Goal: Information Seeking & Learning: Learn about a topic

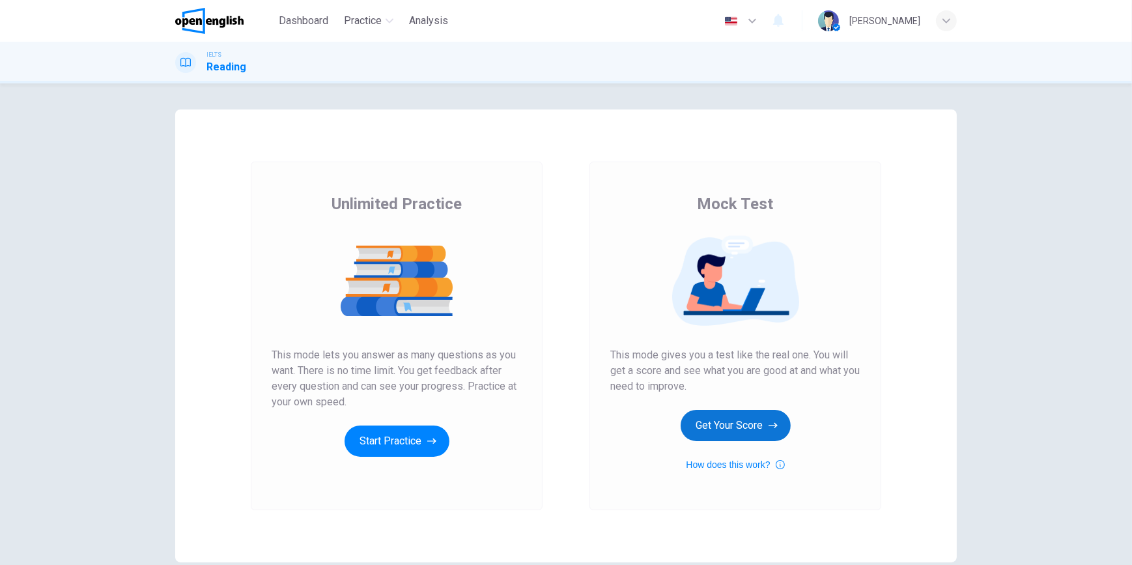
click at [738, 436] on button "Get Your Score" at bounding box center [736, 425] width 110 height 31
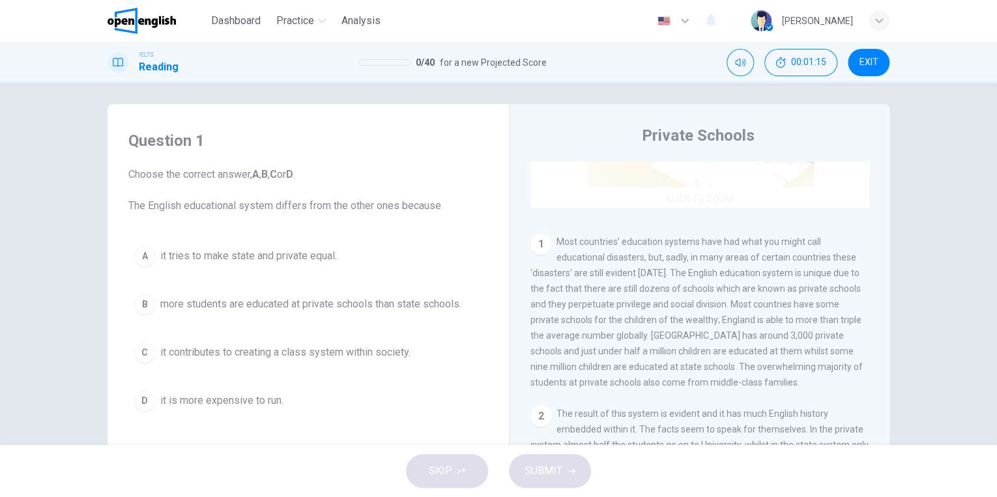
scroll to position [206, 0]
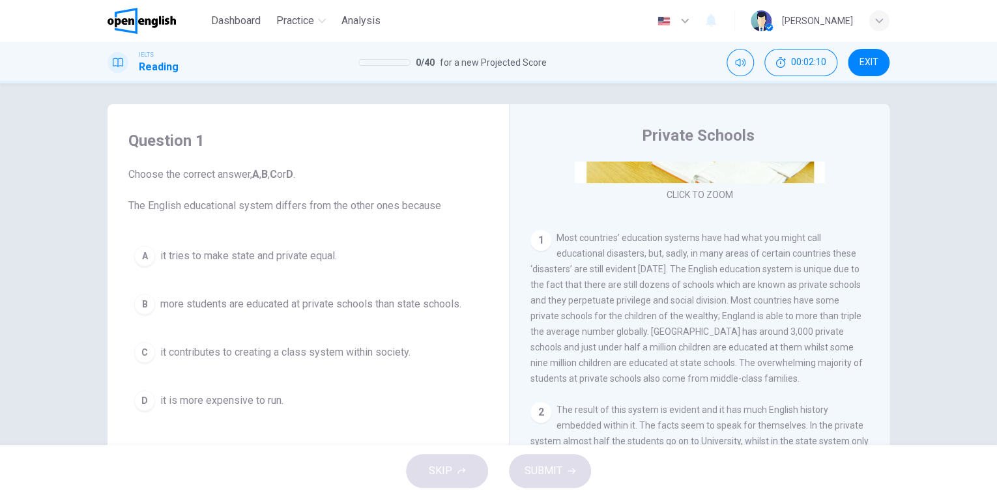
click at [142, 356] on div "C" at bounding box center [144, 352] width 21 height 21
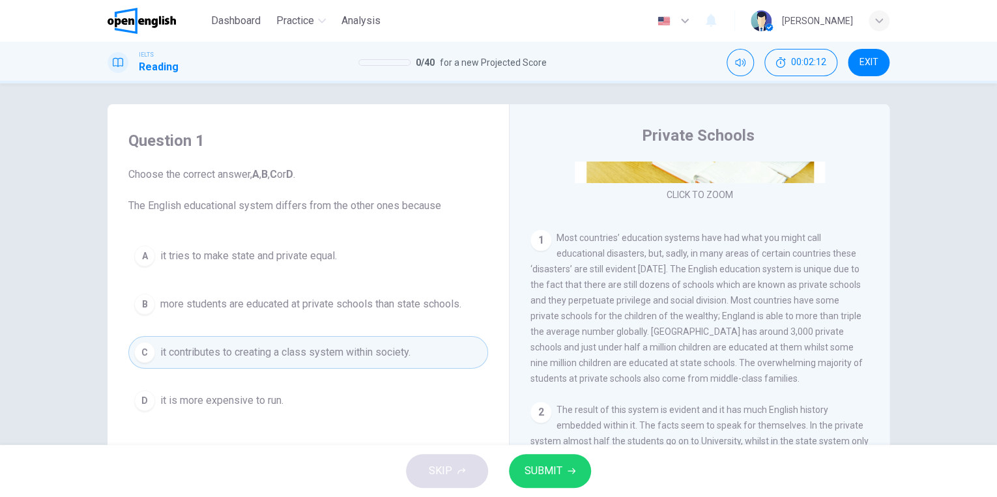
click at [542, 464] on span "SUBMIT" at bounding box center [543, 471] width 38 height 18
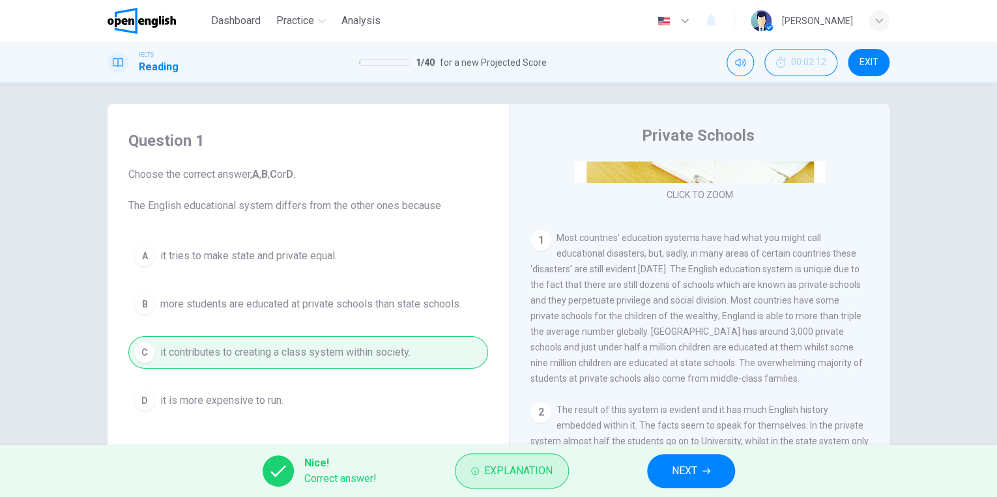
click at [530, 469] on span "Explanation" at bounding box center [518, 471] width 68 height 18
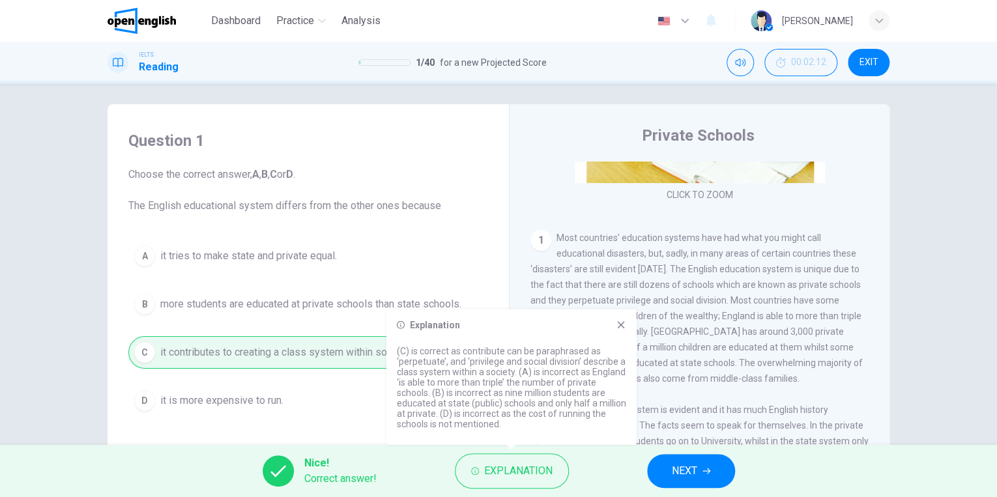
click at [623, 321] on icon at bounding box center [620, 324] width 7 height 7
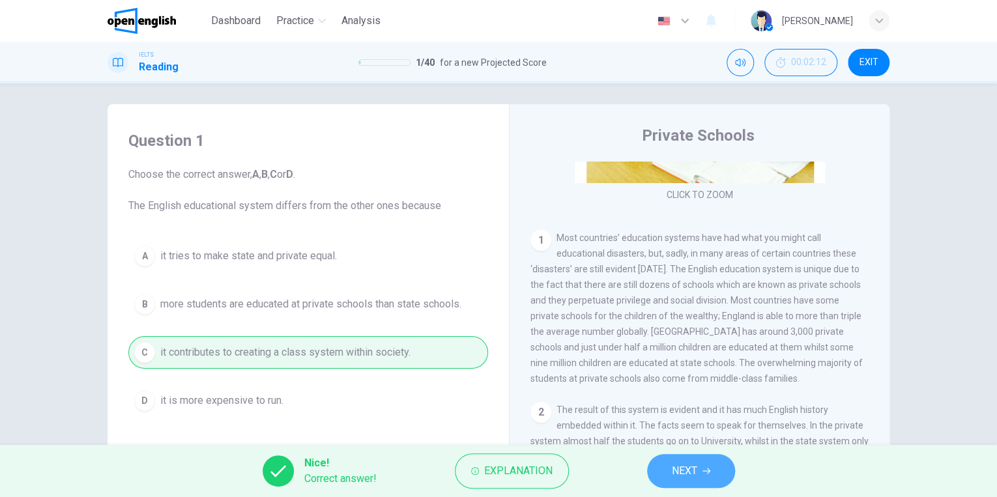
click at [688, 457] on button "NEXT" at bounding box center [691, 471] width 88 height 34
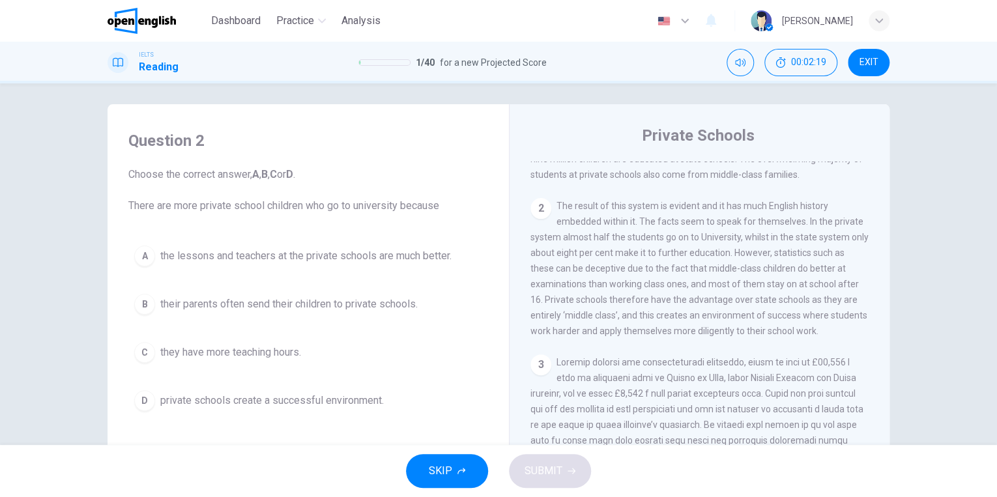
scroll to position [421, 0]
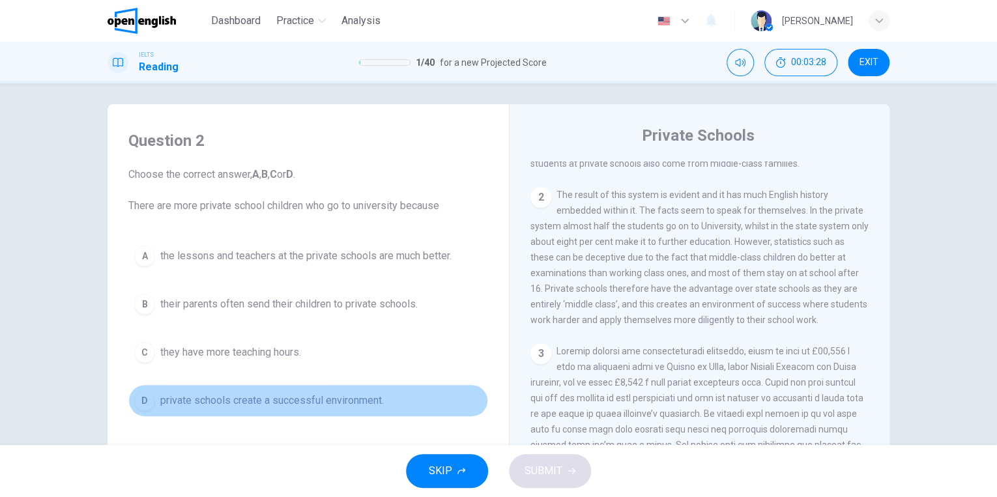
click at [143, 399] on div "D" at bounding box center [144, 400] width 21 height 21
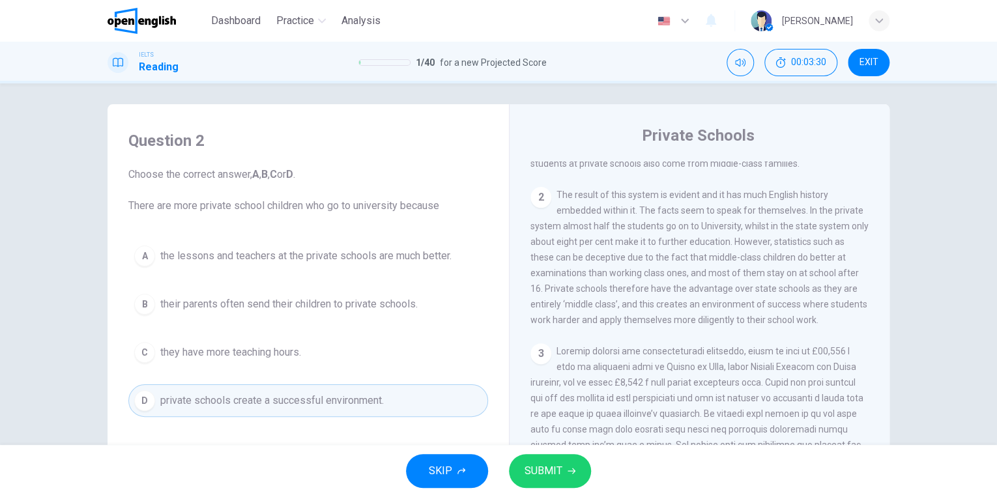
click at [540, 466] on span "SUBMIT" at bounding box center [543, 471] width 38 height 18
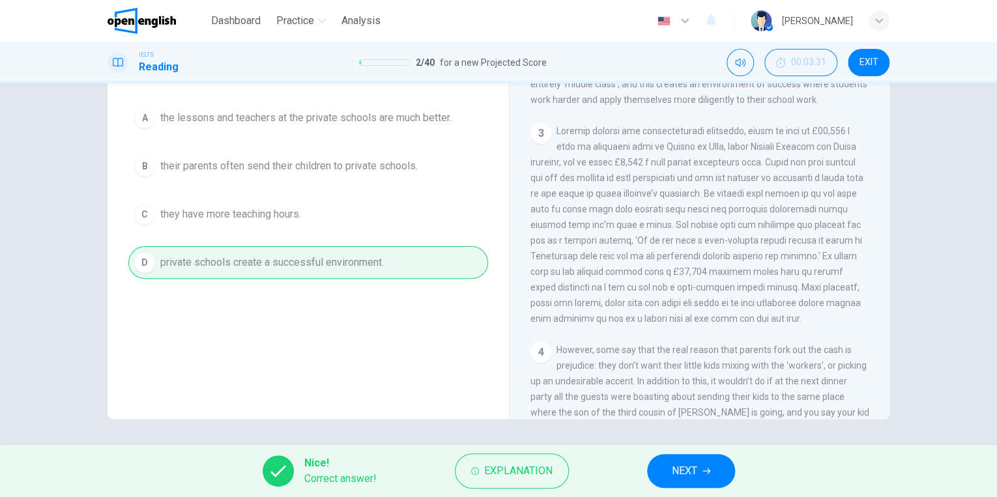
scroll to position [522, 0]
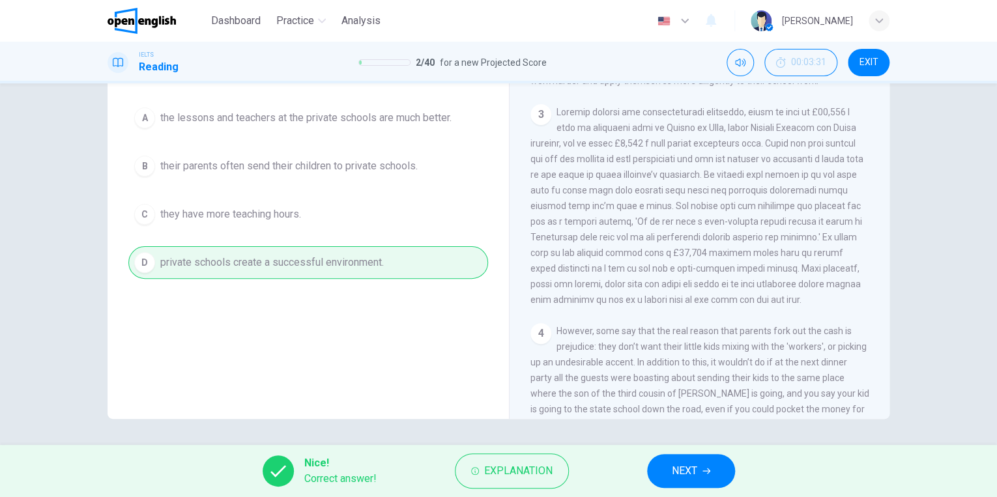
click at [477, 186] on div "A the lessons and teachers at the private schools are much better. B their pare…" at bounding box center [308, 190] width 360 height 177
click at [667, 466] on button "NEXT" at bounding box center [691, 471] width 88 height 34
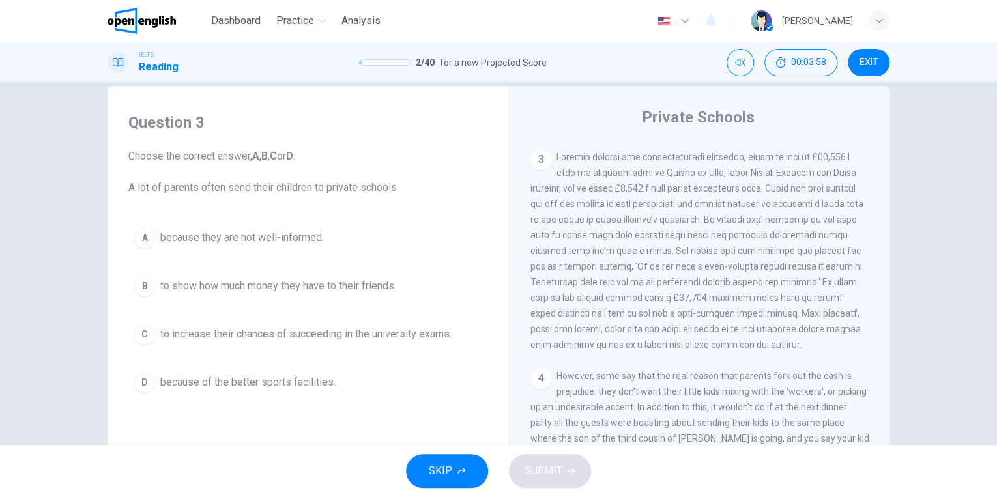
scroll to position [590, 0]
click at [140, 325] on div "C" at bounding box center [144, 334] width 21 height 21
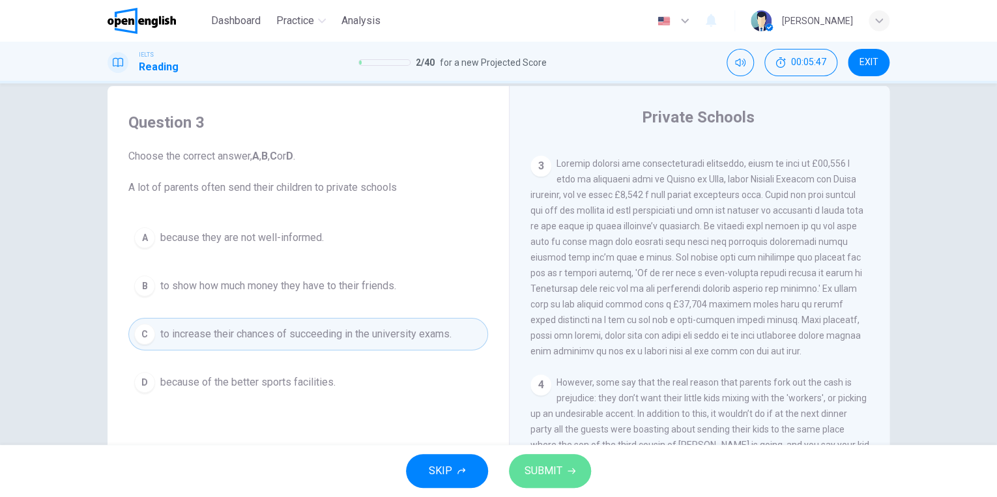
click at [547, 471] on span "SUBMIT" at bounding box center [543, 471] width 38 height 18
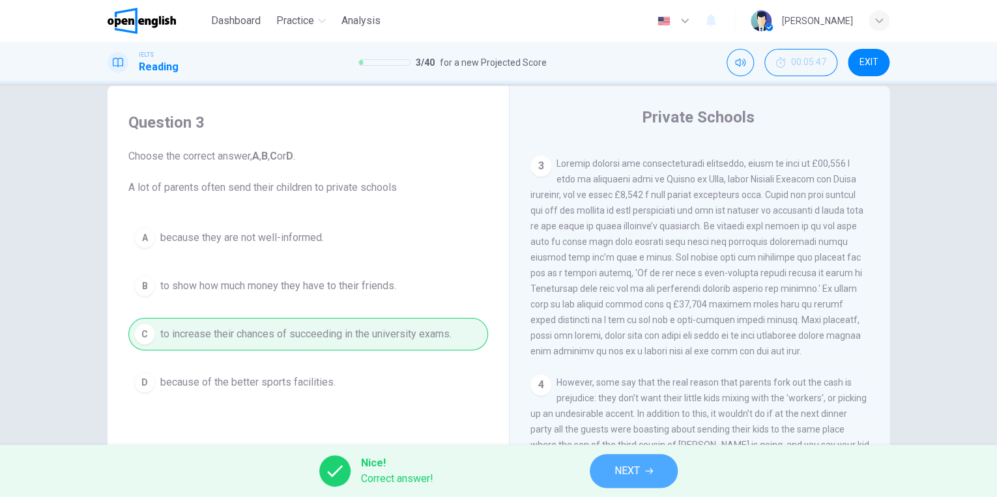
click at [621, 462] on span "NEXT" at bounding box center [626, 471] width 25 height 18
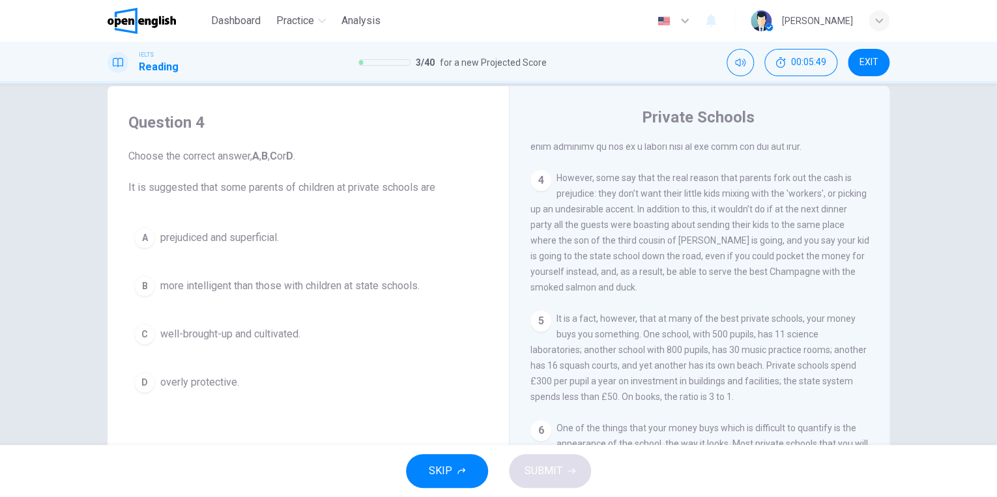
scroll to position [803, 0]
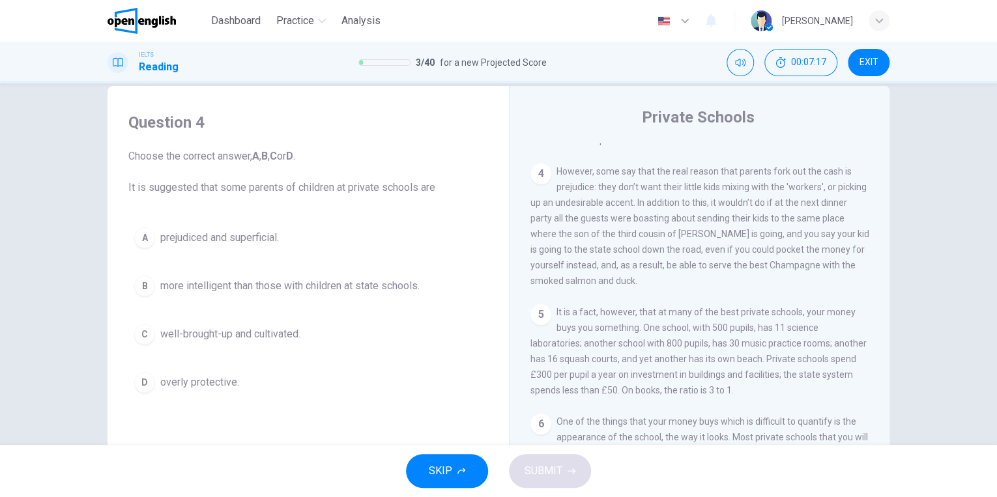
click at [140, 237] on div "A" at bounding box center [144, 237] width 21 height 21
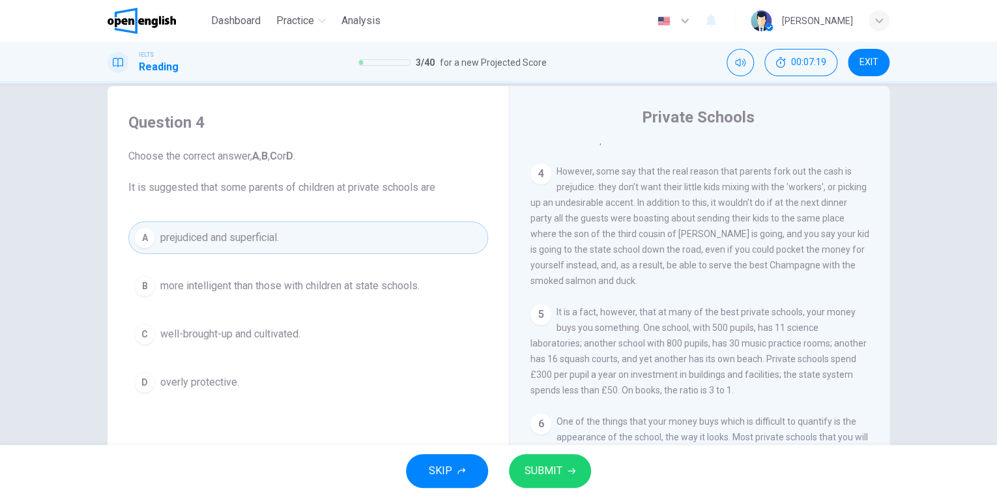
click at [565, 470] on button "SUBMIT" at bounding box center [550, 471] width 82 height 34
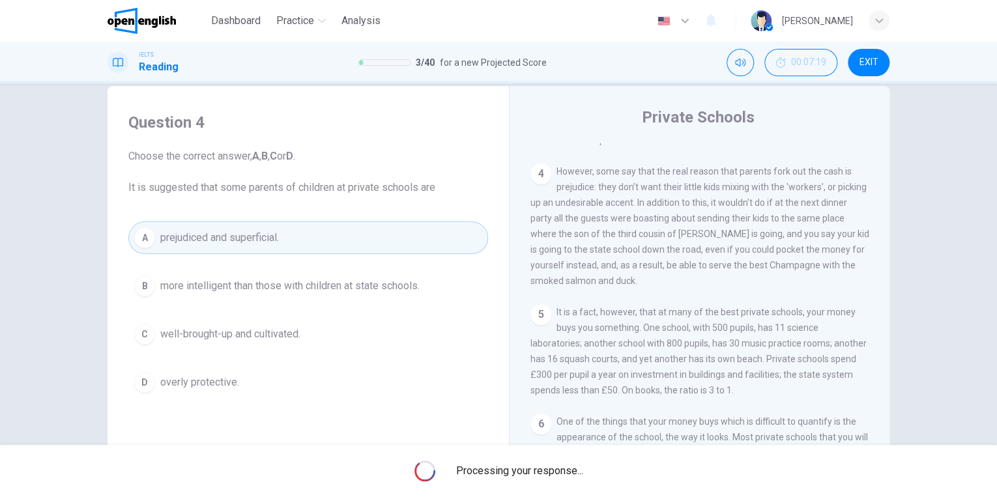
scroll to position [829, 0]
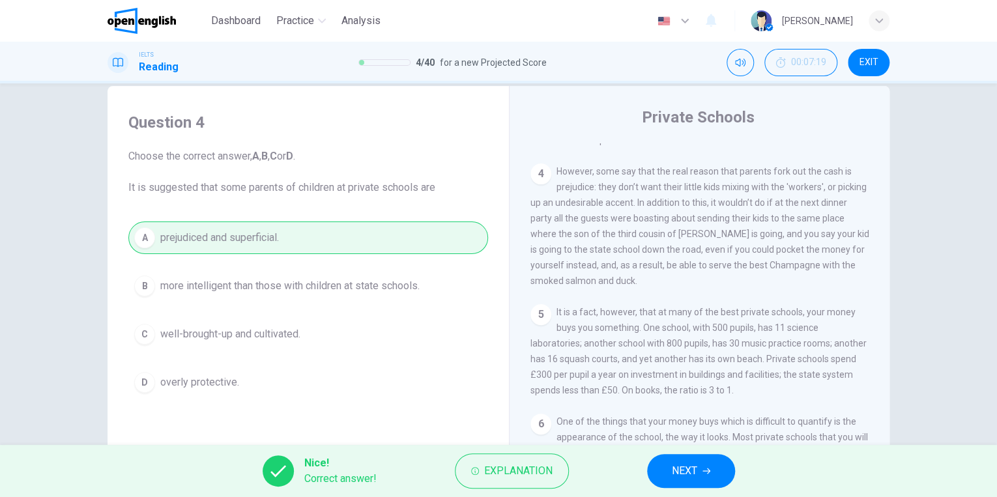
click at [678, 470] on span "NEXT" at bounding box center [684, 471] width 25 height 18
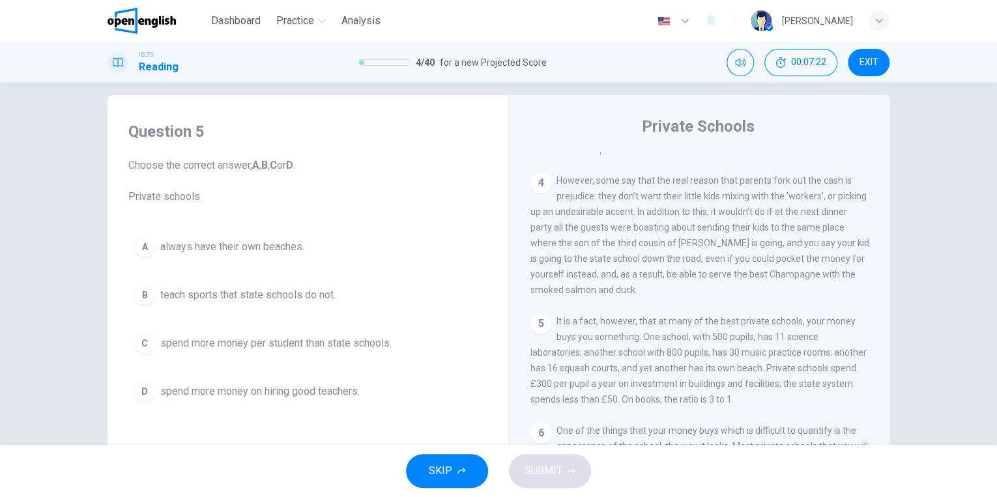
scroll to position [14, 0]
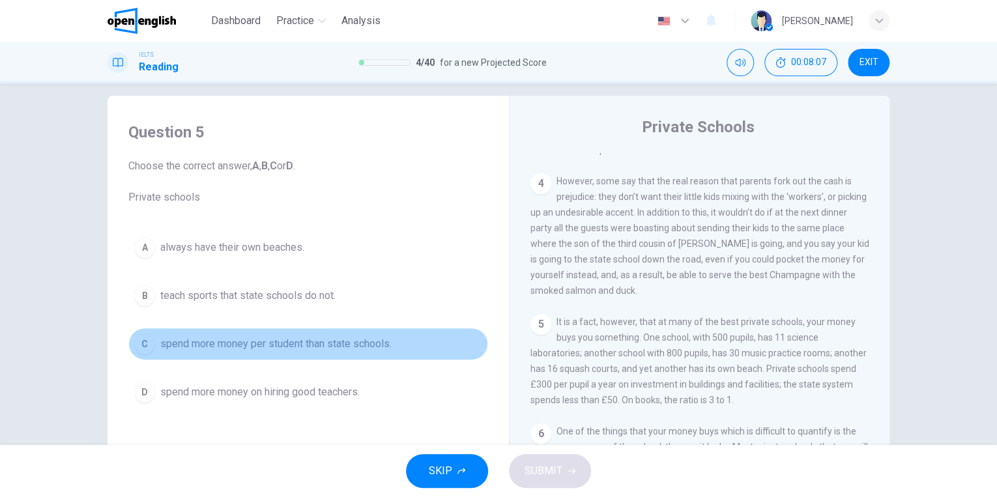
click at [142, 343] on div "C" at bounding box center [144, 344] width 21 height 21
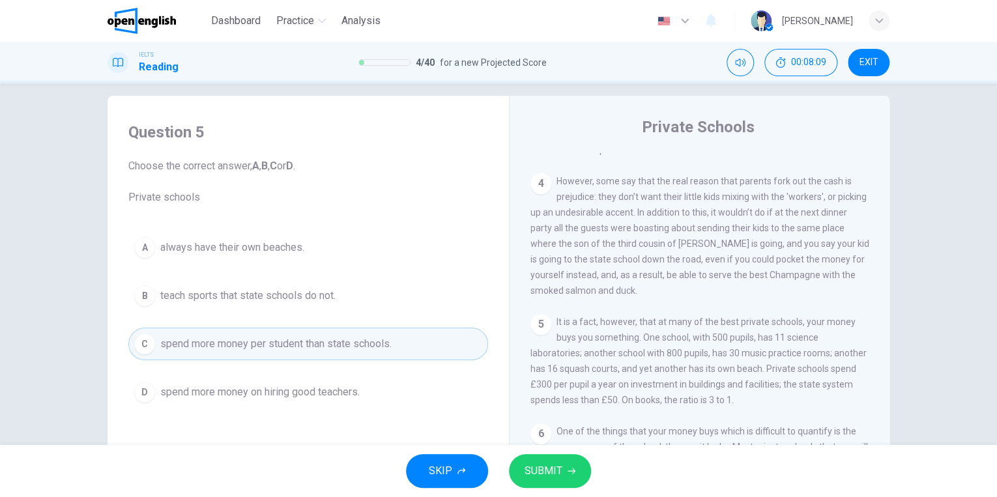
click at [547, 481] on button "SUBMIT" at bounding box center [550, 471] width 82 height 34
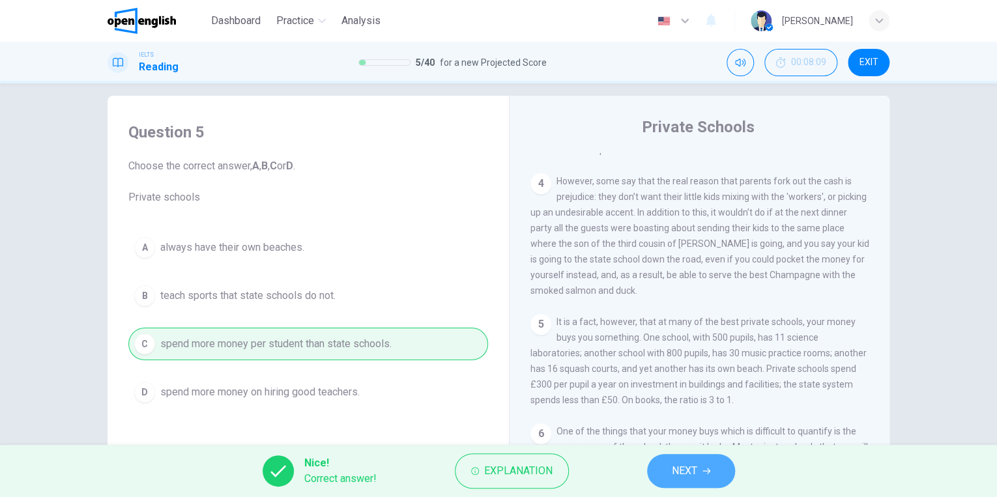
click at [669, 476] on button "NEXT" at bounding box center [691, 471] width 88 height 34
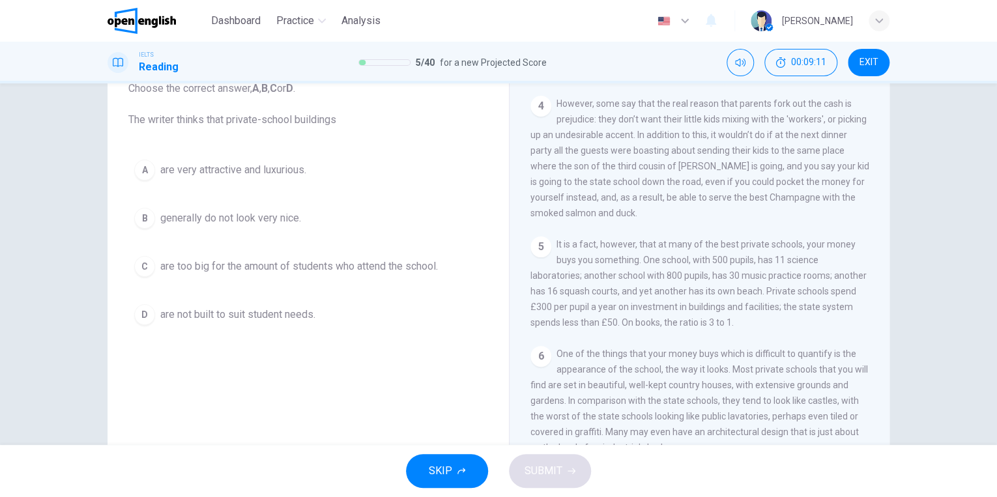
scroll to position [85, 0]
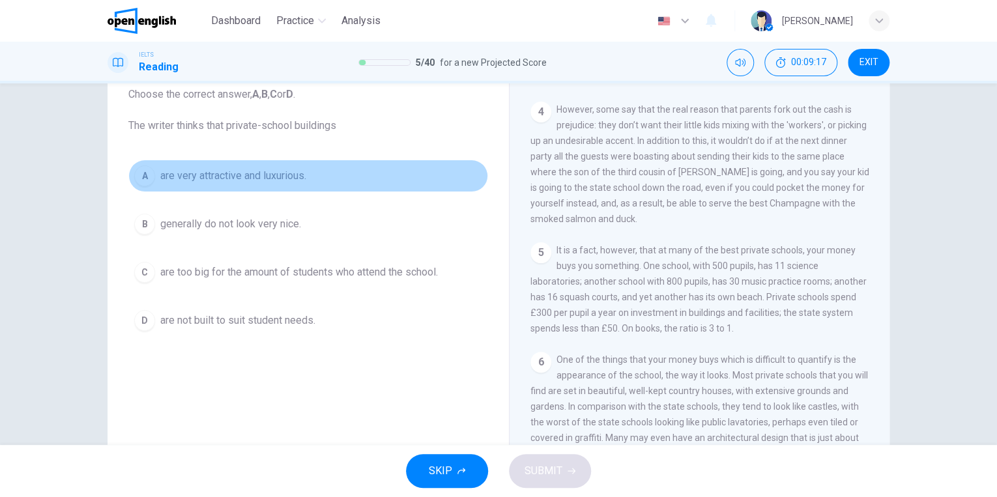
click at [131, 181] on button "A are very attractive and luxurious." at bounding box center [308, 176] width 360 height 33
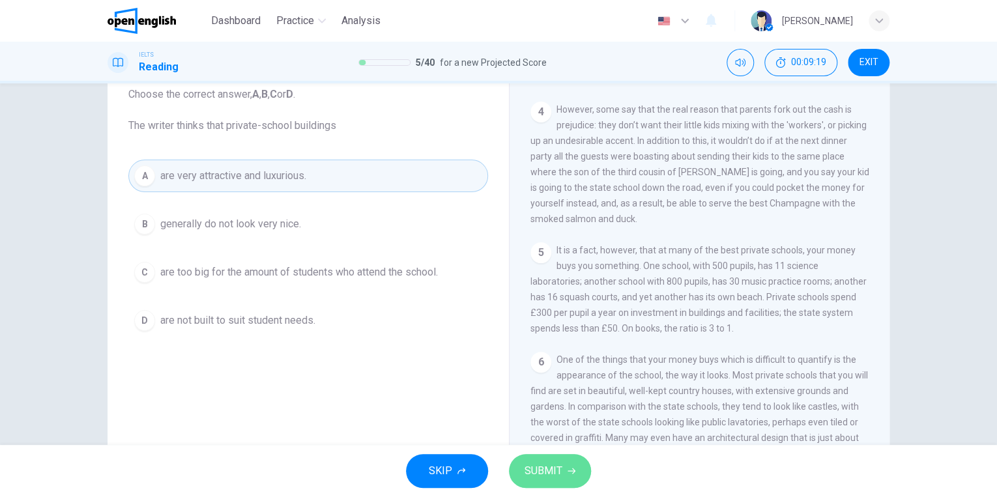
click at [546, 454] on button "SUBMIT" at bounding box center [550, 471] width 82 height 34
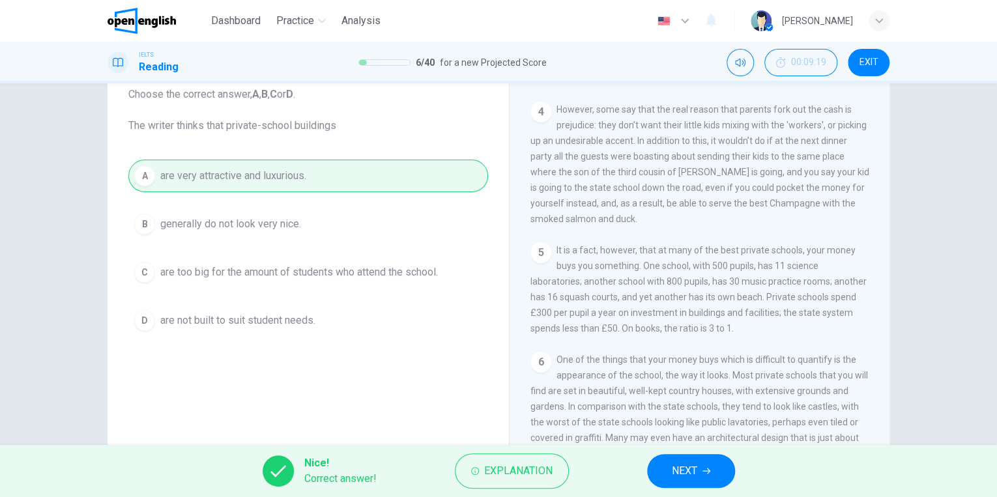
click at [659, 466] on button "NEXT" at bounding box center [691, 471] width 88 height 34
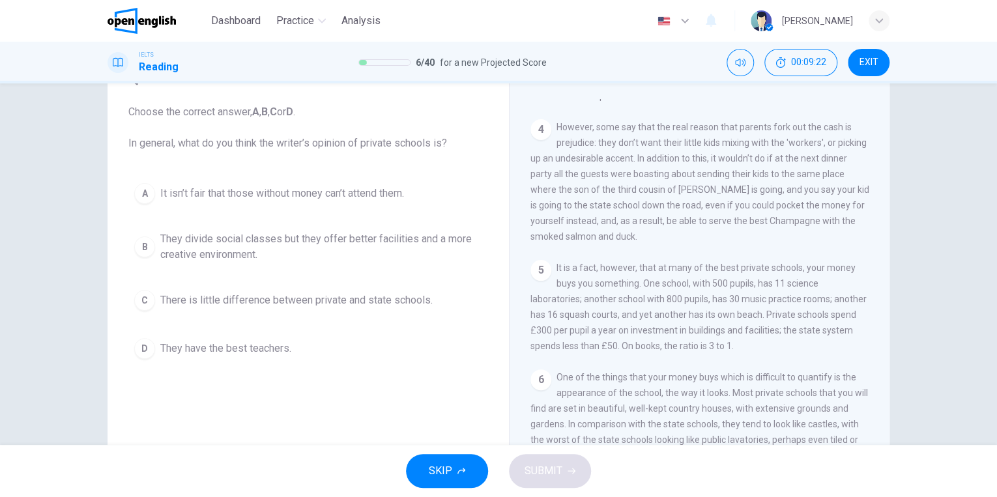
scroll to position [55, 0]
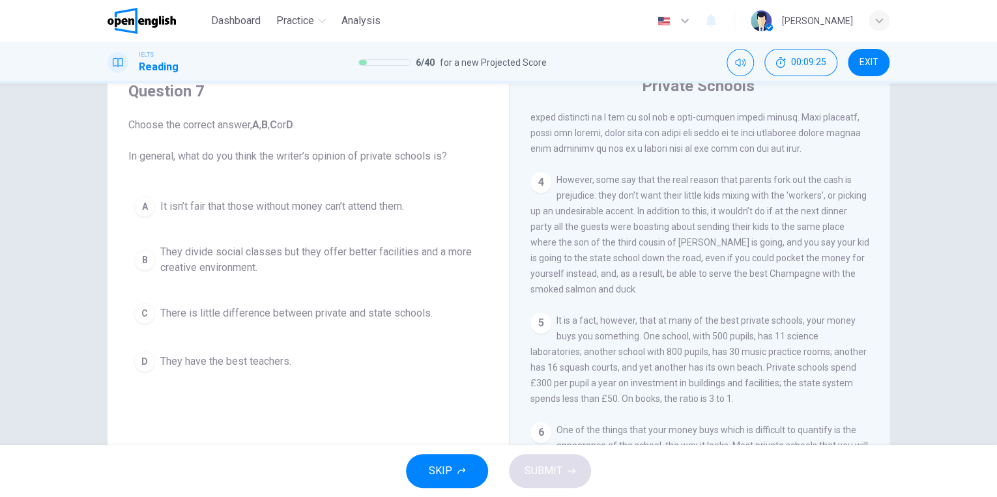
drag, startPoint x: 651, startPoint y: 455, endPoint x: 644, endPoint y: 398, distance: 57.2
click at [644, 398] on div "CLICK TO ZOOM Click to Zoom 1 Most countries’ education systems have had what y…" at bounding box center [708, 309] width 356 height 395
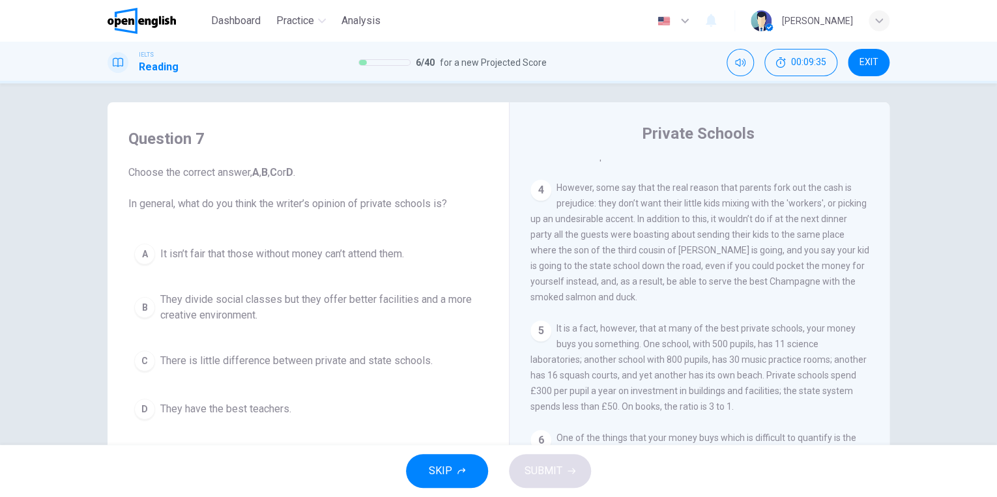
scroll to position [829, 0]
click at [147, 309] on div "B" at bounding box center [144, 307] width 21 height 21
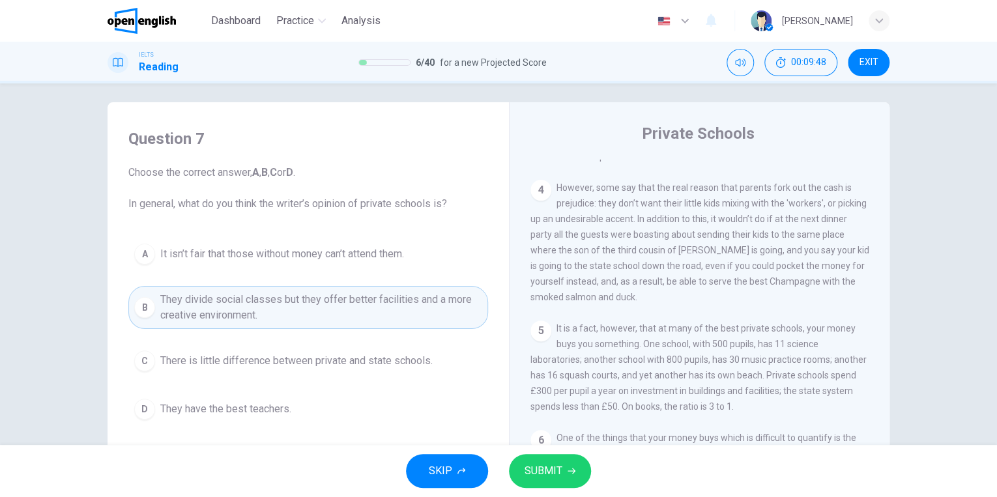
click at [541, 466] on span "SUBMIT" at bounding box center [543, 471] width 38 height 18
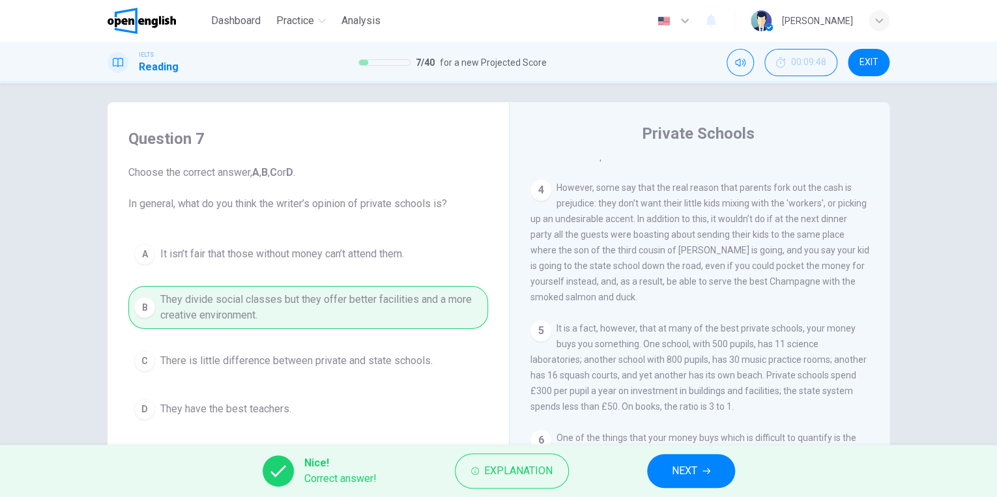
click at [653, 470] on button "NEXT" at bounding box center [691, 471] width 88 height 34
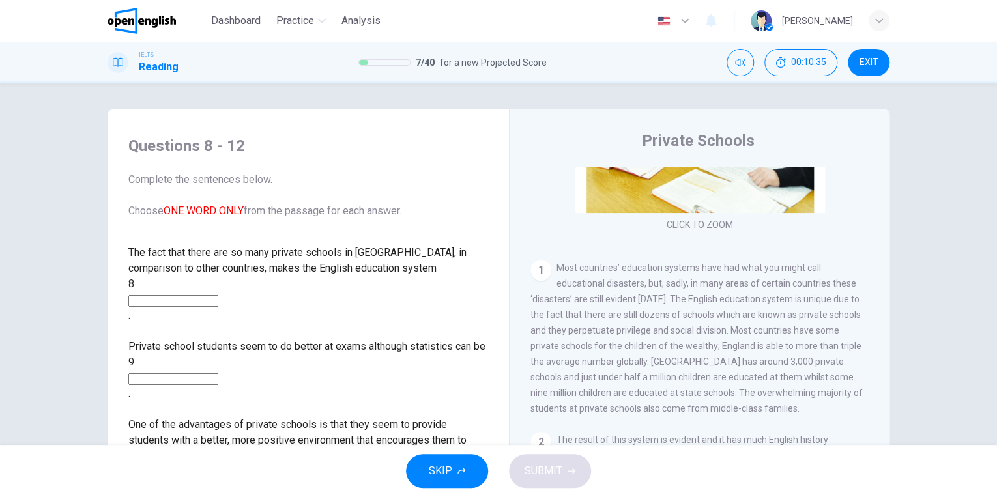
scroll to position [183, 0]
click at [218, 295] on input at bounding box center [173, 301] width 90 height 12
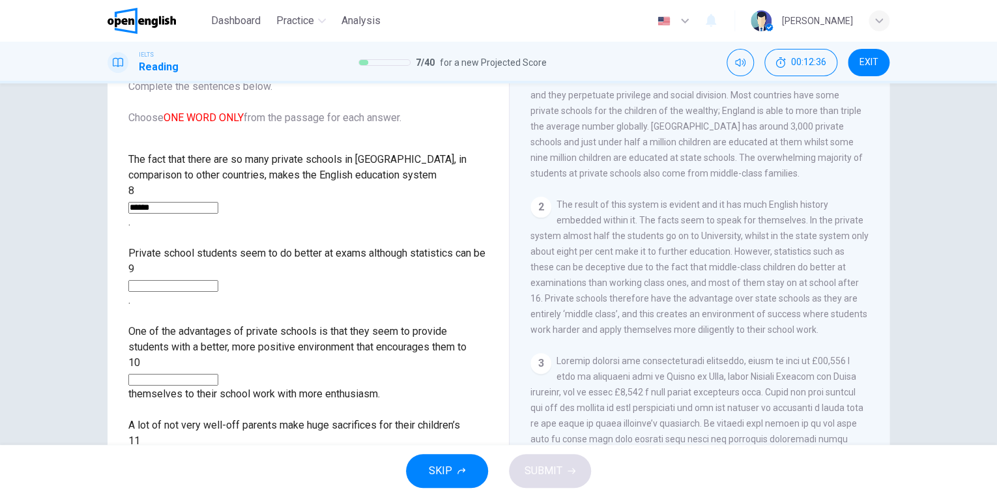
scroll to position [318, 0]
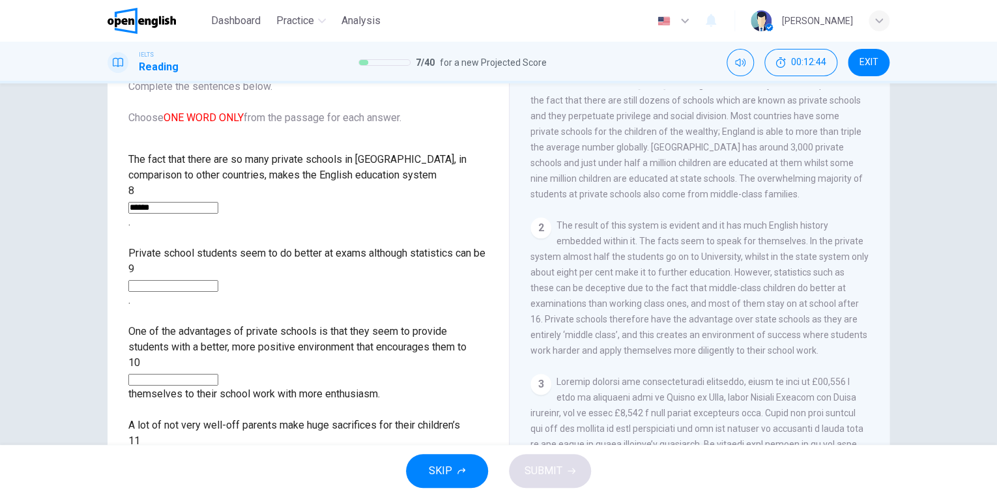
type input "******"
click at [240, 257] on div "The fact that there are so many private schools in [GEOGRAPHIC_DATA], in compar…" at bounding box center [308, 363] width 360 height 422
click at [218, 280] on input at bounding box center [173, 286] width 90 height 12
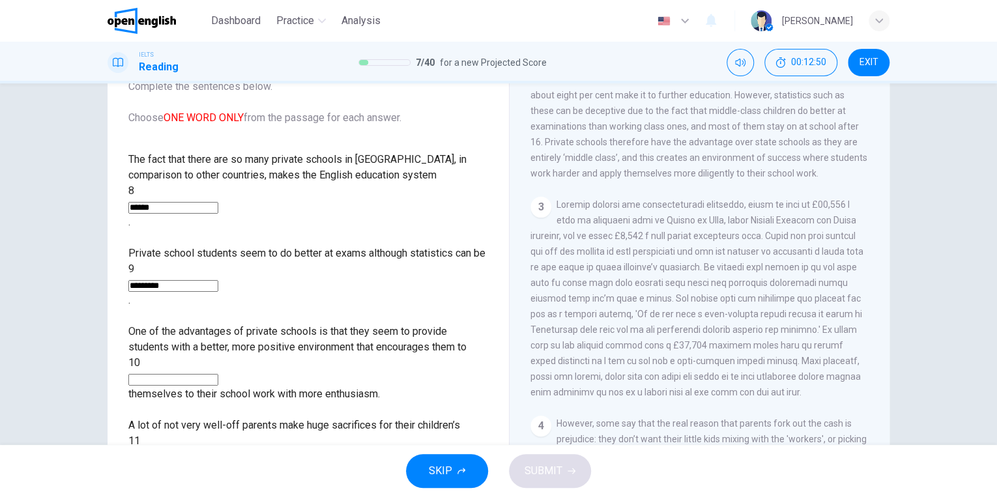
scroll to position [496, 0]
type input "*********"
click at [218, 374] on input at bounding box center [173, 380] width 90 height 12
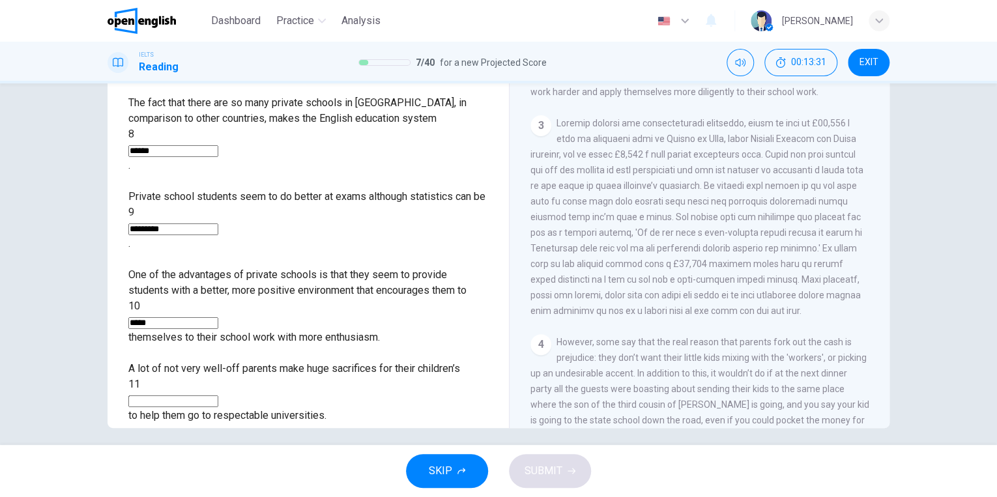
scroll to position [504, 0]
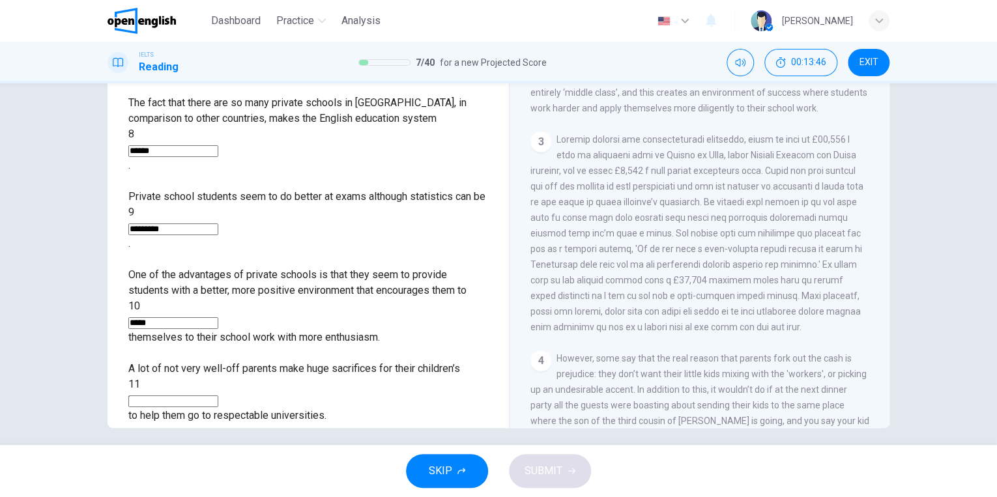
type input "*****"
click at [218, 395] on input at bounding box center [173, 401] width 90 height 12
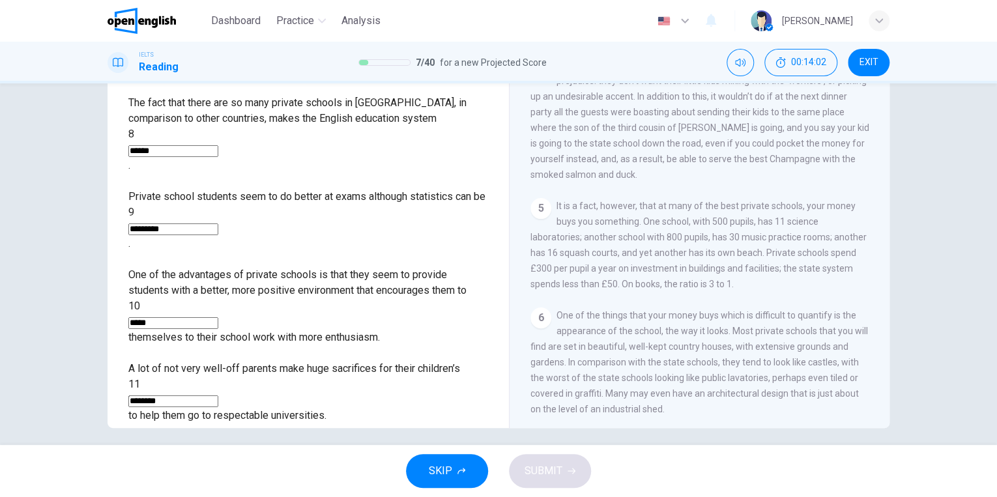
scroll to position [829, 0]
type input "********"
click at [218, 489] on input at bounding box center [173, 495] width 90 height 12
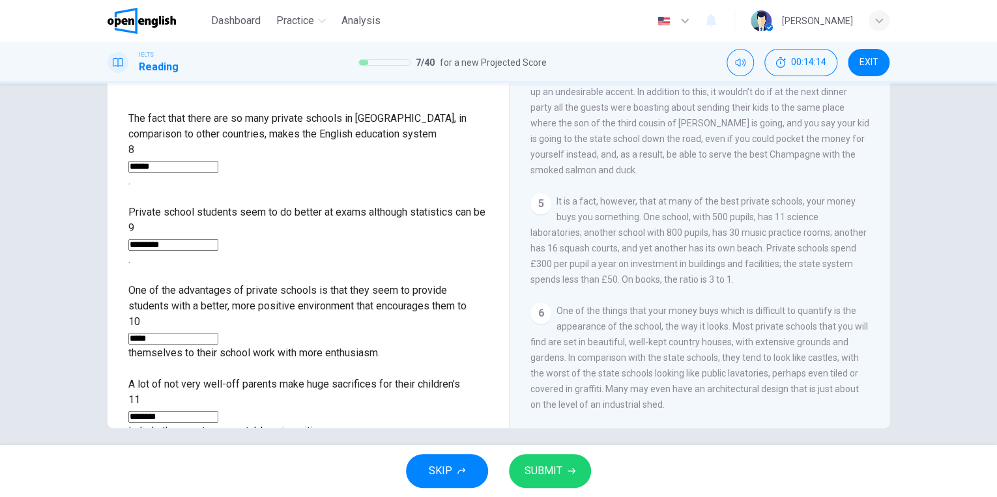
type input "****"
click at [527, 465] on span "SUBMIT" at bounding box center [543, 471] width 38 height 18
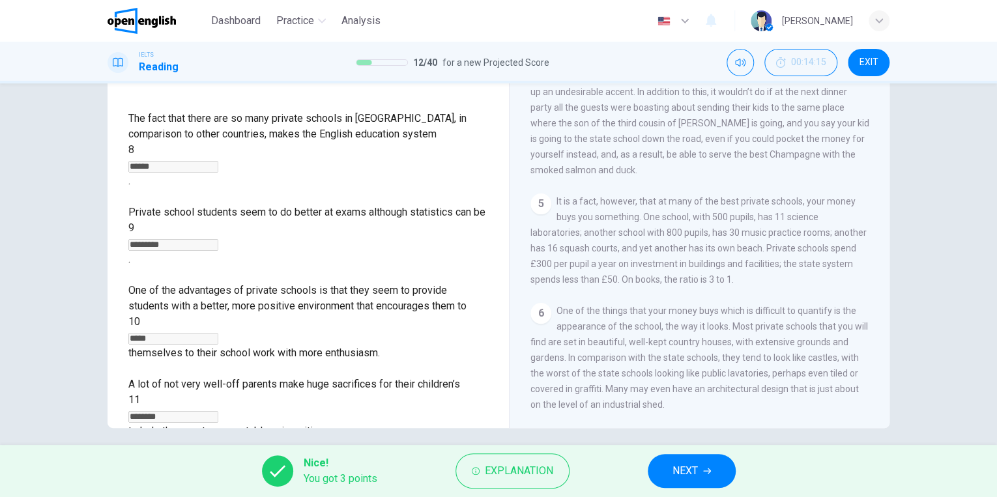
click at [668, 462] on button "NEXT" at bounding box center [691, 471] width 88 height 34
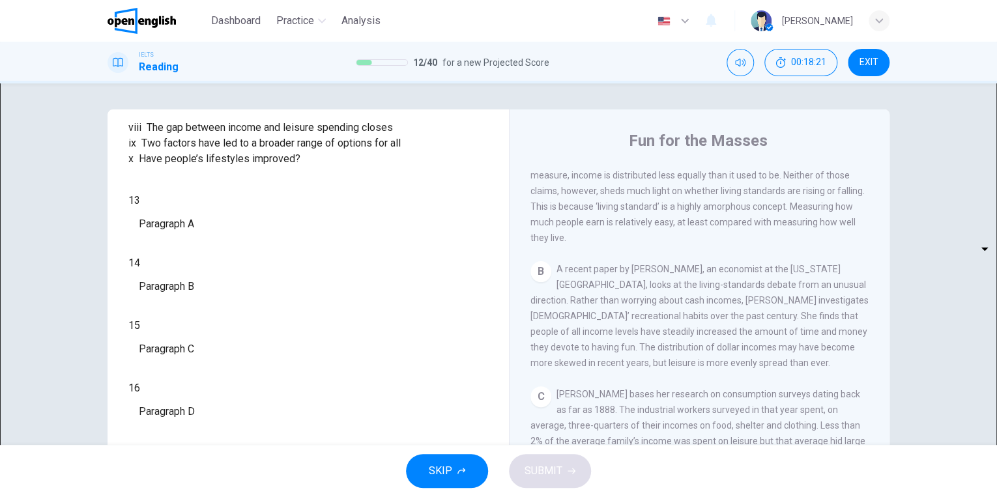
scroll to position [233, 0]
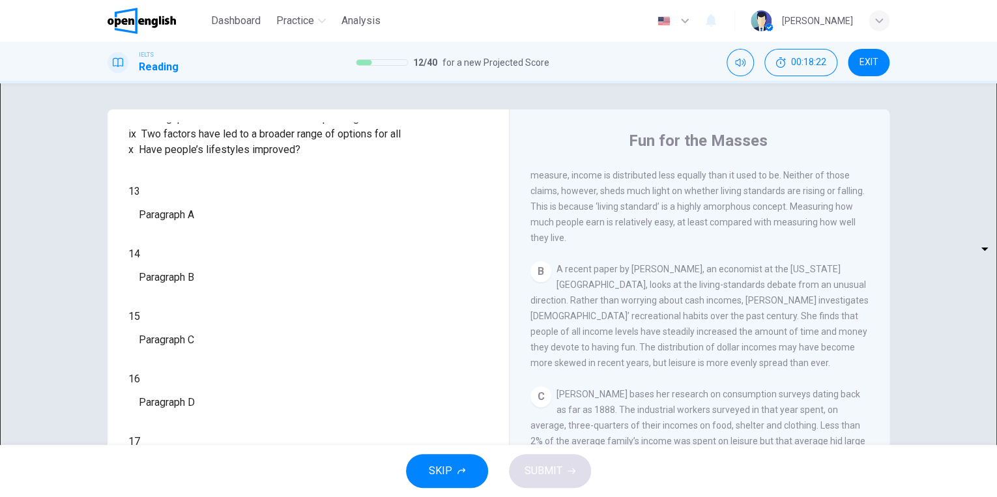
click at [218, 386] on body "This site uses cookies, as explained in our Privacy Policy . If you agree to th…" at bounding box center [498, 248] width 997 height 497
type input "***"
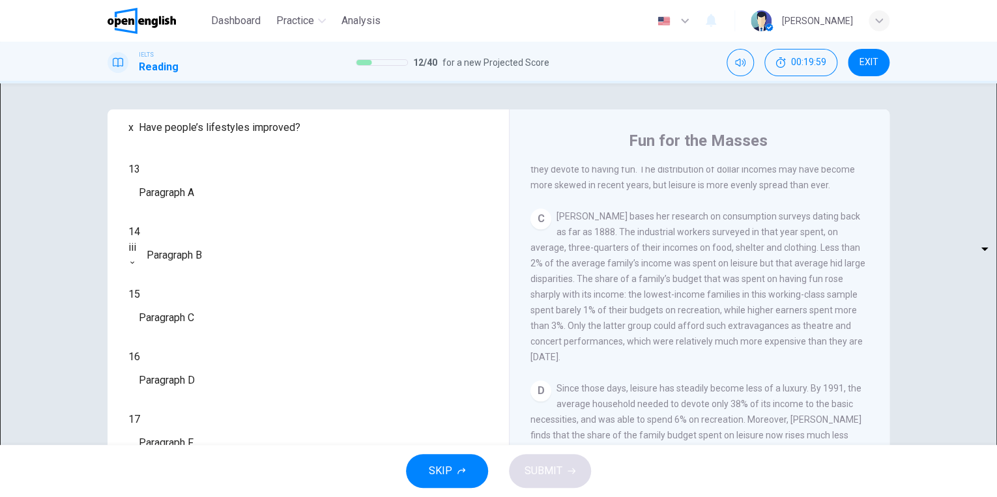
scroll to position [271, 0]
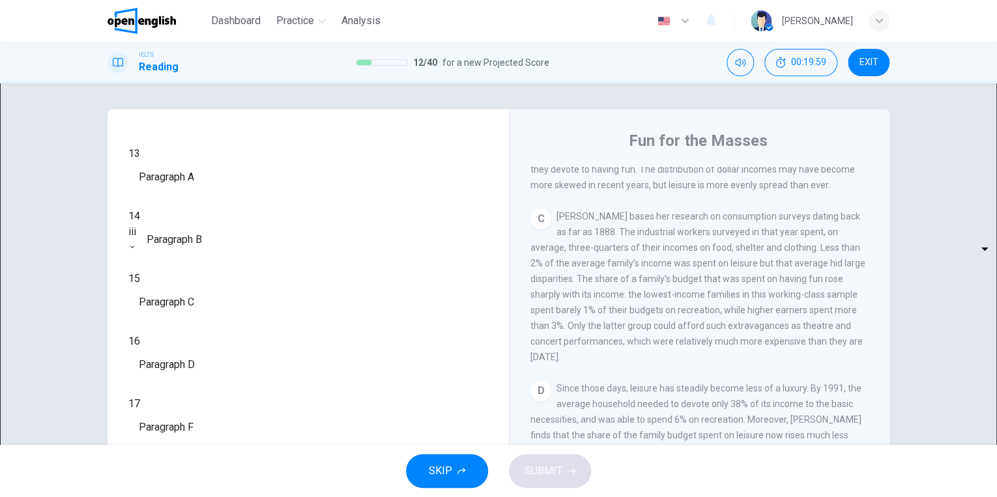
click at [212, 373] on body "This site uses cookies, as explained in our Privacy Policy . If you agree to th…" at bounding box center [498, 248] width 997 height 497
type input "****"
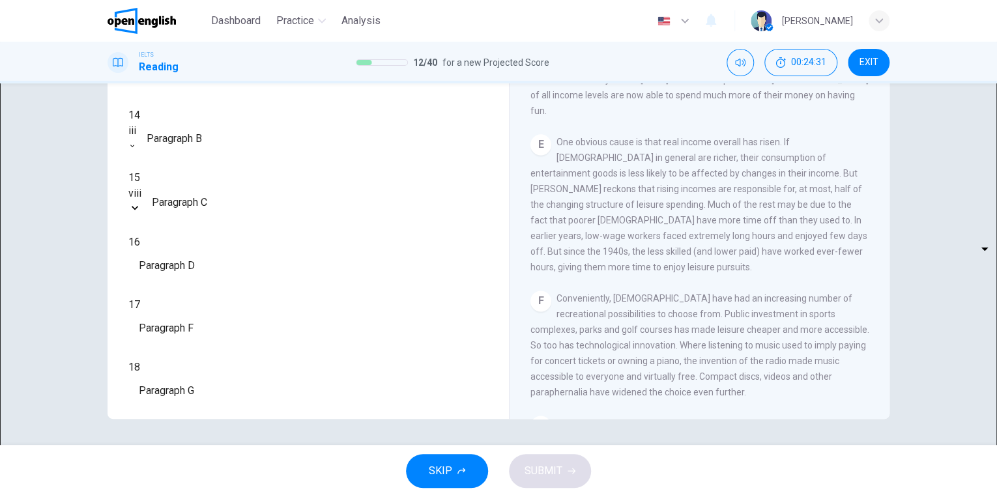
scroll to position [234, 0]
click at [195, 347] on body "This site uses cookies, as explained in our Privacy Policy . If you agree to th…" at bounding box center [498, 248] width 997 height 497
click at [195, 346] on body "This site uses cookies, as explained in our Privacy Policy . If you agree to th…" at bounding box center [498, 248] width 997 height 497
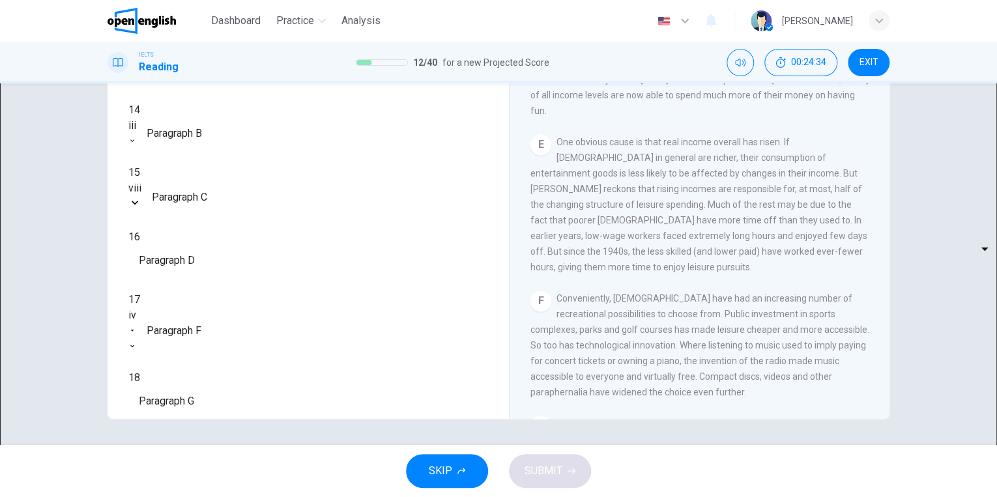
type input "**"
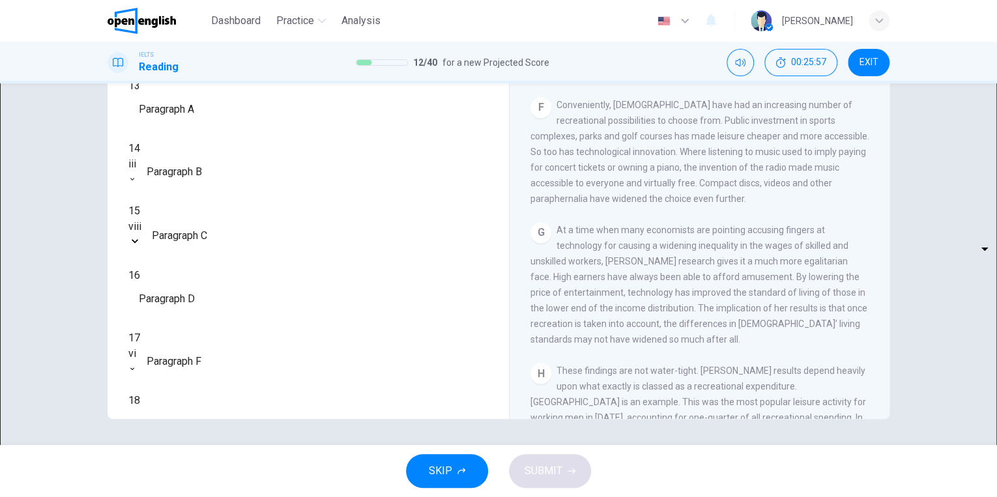
scroll to position [231, 0]
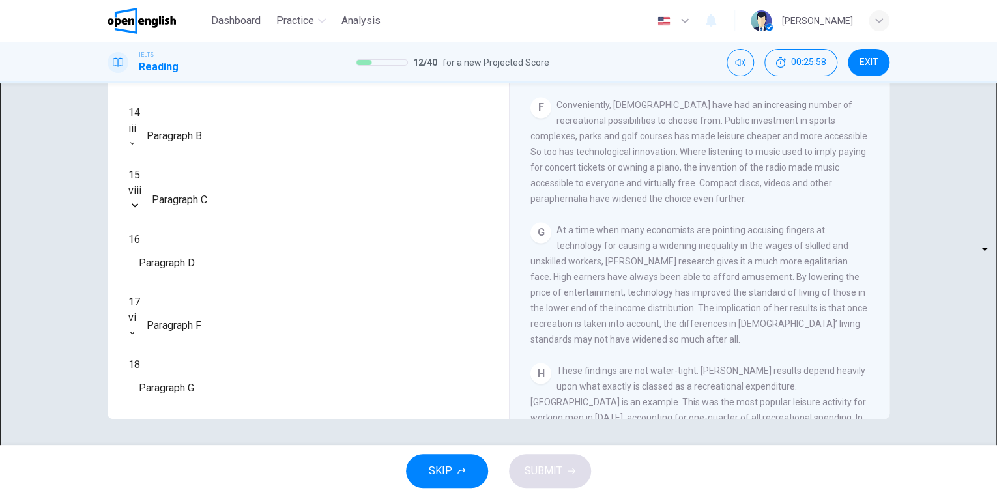
click at [222, 384] on body "This site uses cookies, as explained in our Privacy Policy . If you agree to th…" at bounding box center [498, 248] width 997 height 497
type input "***"
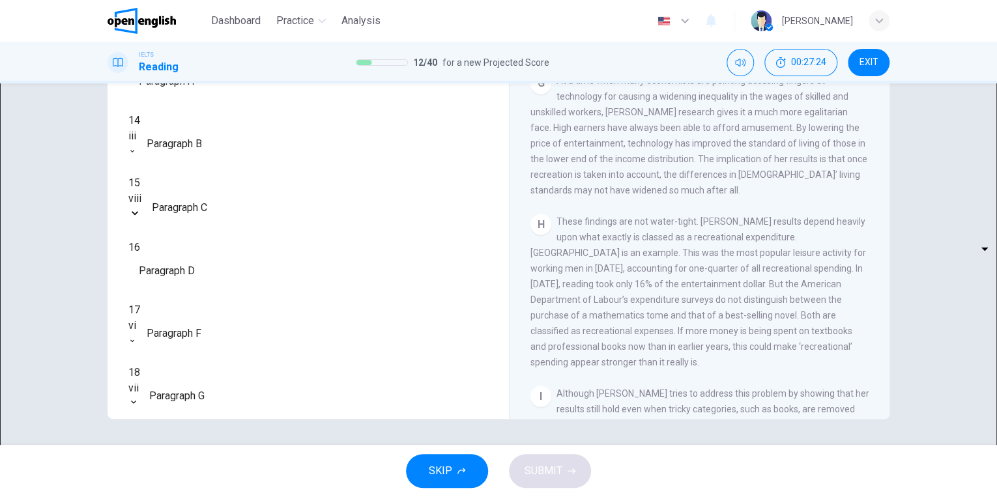
scroll to position [271, 0]
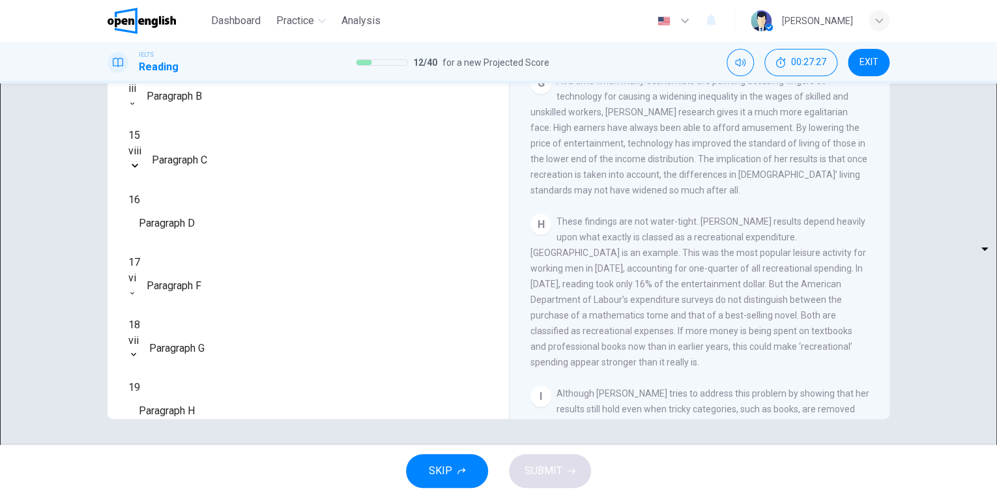
click at [213, 388] on body "This site uses cookies, as explained in our Privacy Policy . If you agree to th…" at bounding box center [498, 248] width 997 height 497
type input "**"
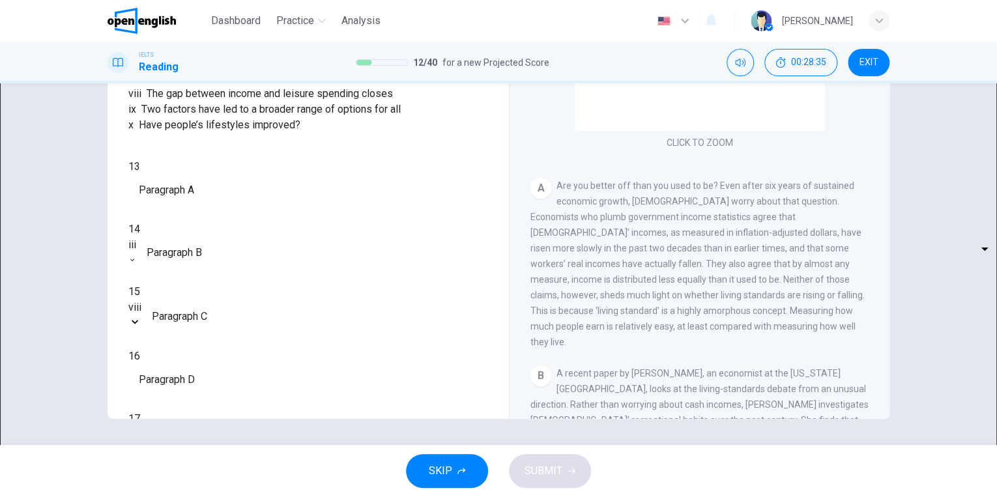
scroll to position [152, 0]
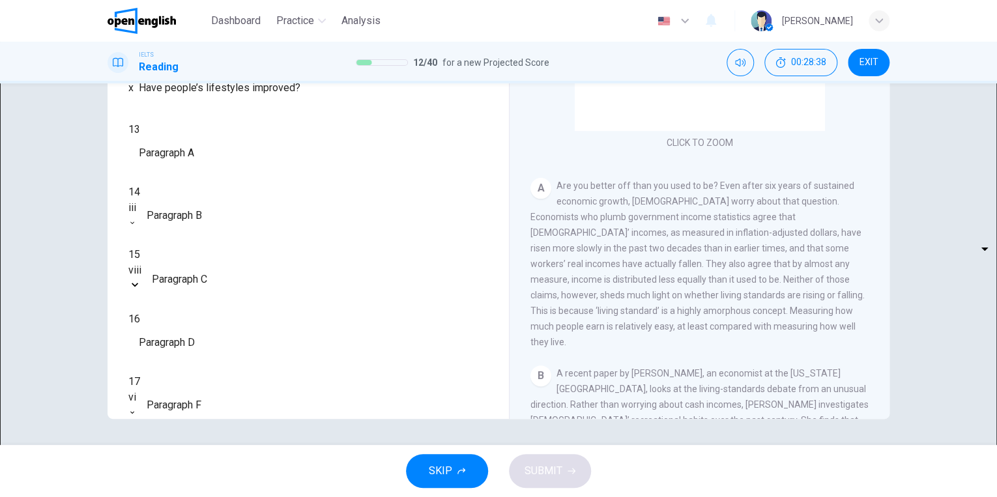
click at [128, 169] on div "​ ​" at bounding box center [128, 152] width 0 height 31
click at [221, 284] on body "This site uses cookies, as explained in our Privacy Policy . If you agree to th…" at bounding box center [498, 248] width 997 height 497
type input "*"
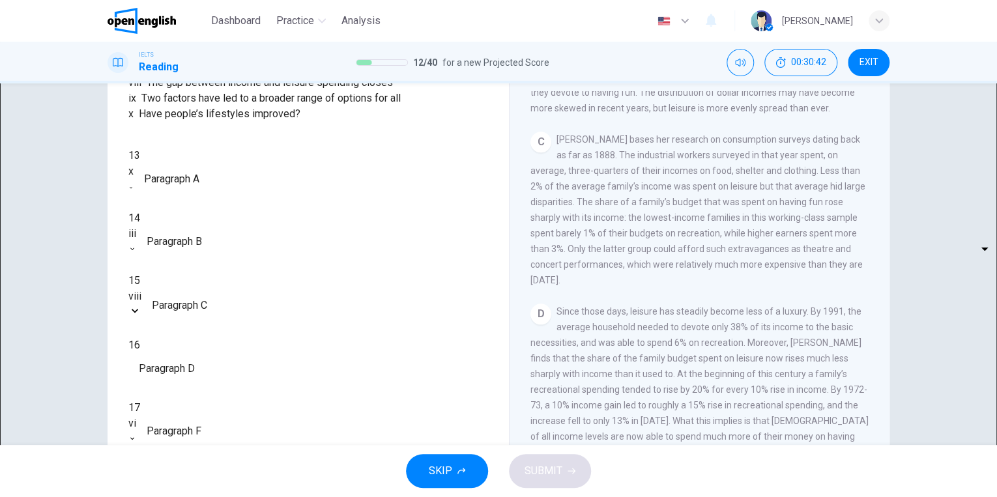
scroll to position [212, 0]
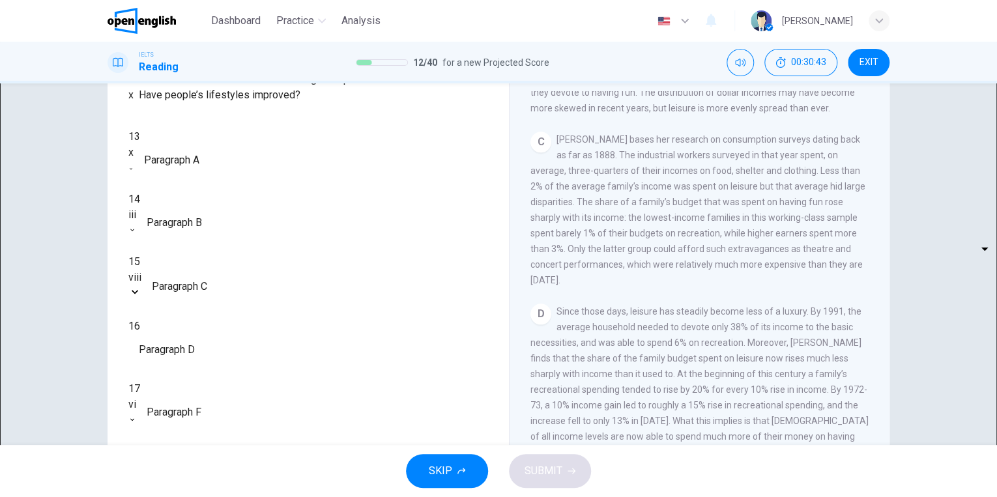
click at [193, 401] on body "This site uses cookies, as explained in our Privacy Policy . If you agree to th…" at bounding box center [498, 248] width 997 height 497
click at [197, 497] on li "i" at bounding box center [498, 505] width 997 height 16
type input "*"
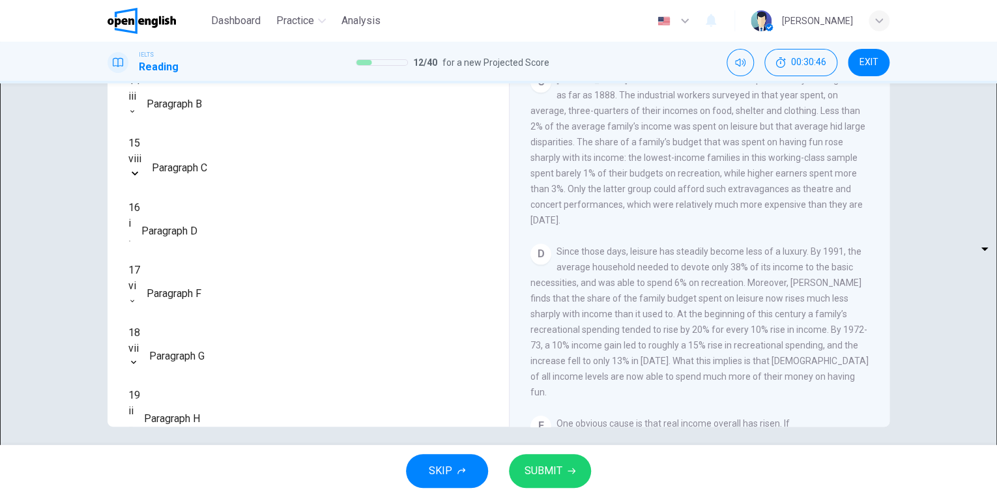
scroll to position [143, 0]
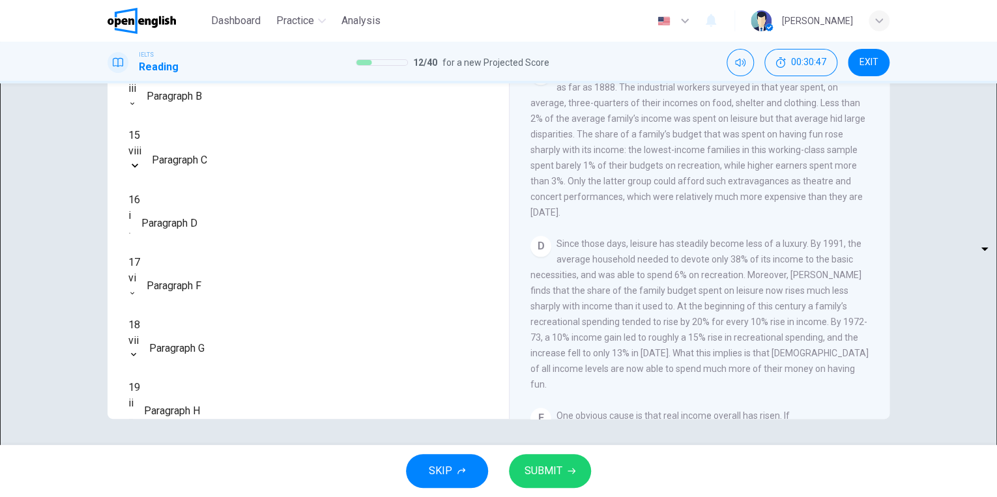
click at [550, 461] on button "SUBMIT" at bounding box center [550, 471] width 82 height 34
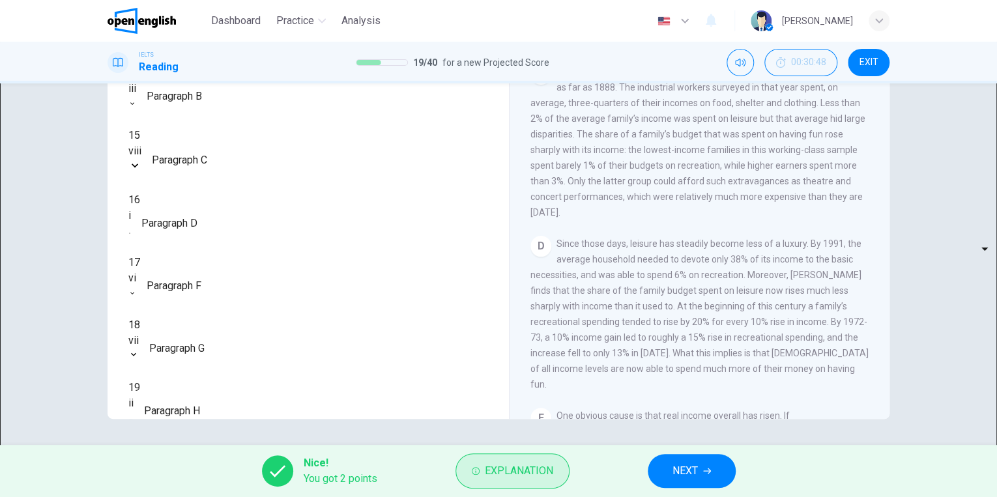
click at [508, 472] on span "Explanation" at bounding box center [519, 471] width 68 height 18
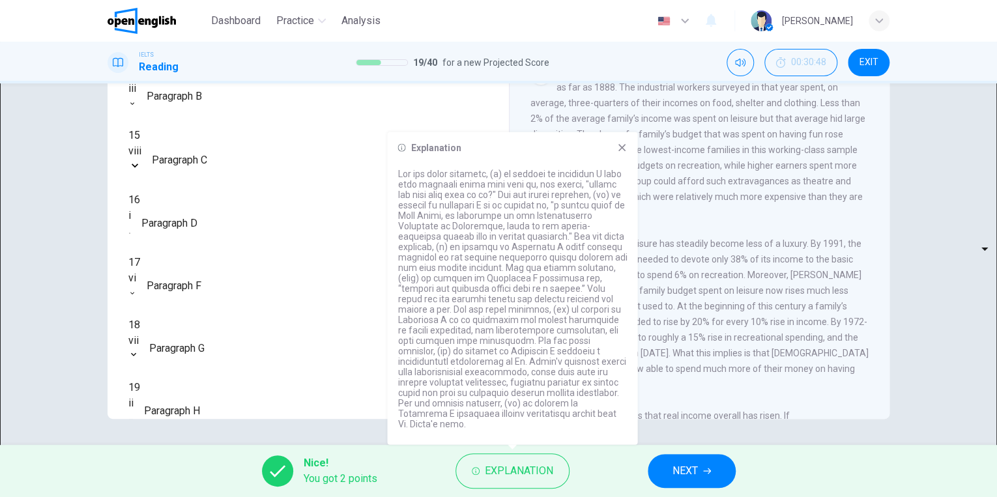
click at [632, 154] on div "Explanation" at bounding box center [512, 288] width 250 height 313
click at [621, 153] on icon at bounding box center [621, 148] width 10 height 10
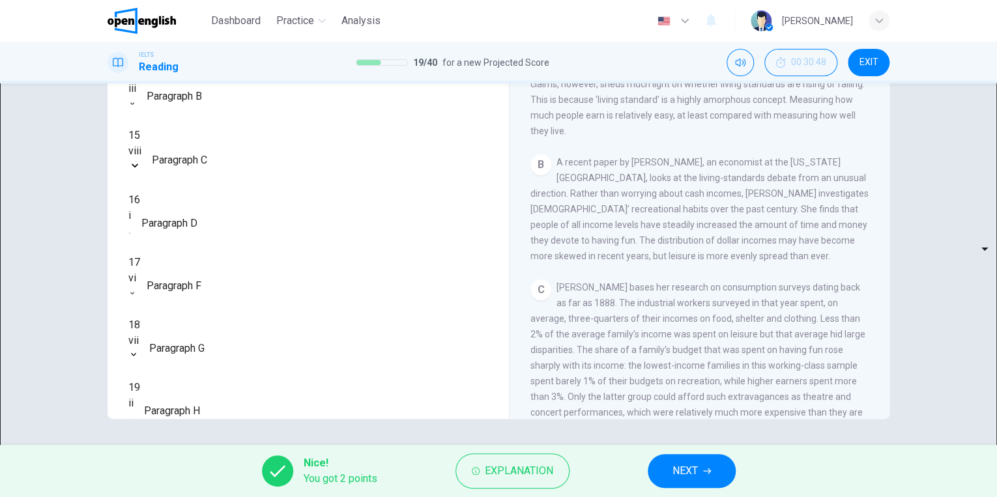
scroll to position [320, 0]
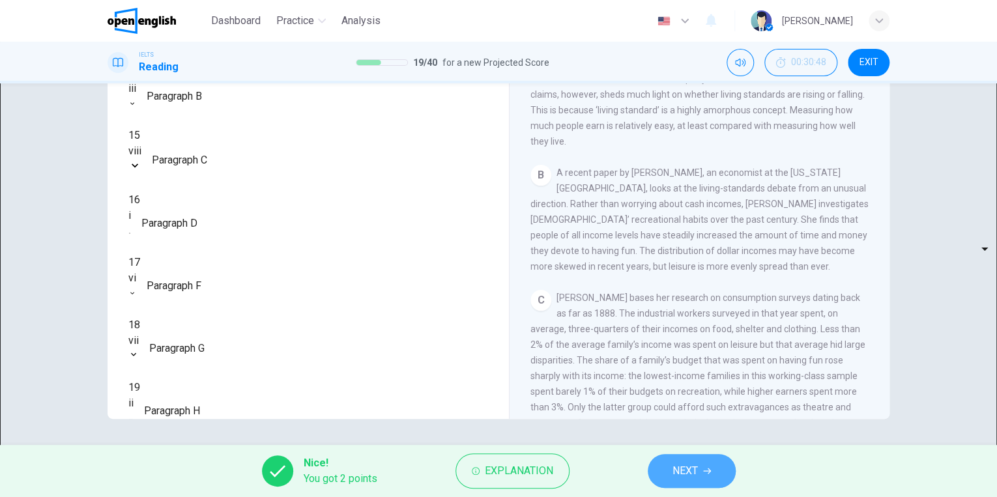
click at [691, 465] on span "NEXT" at bounding box center [684, 471] width 25 height 18
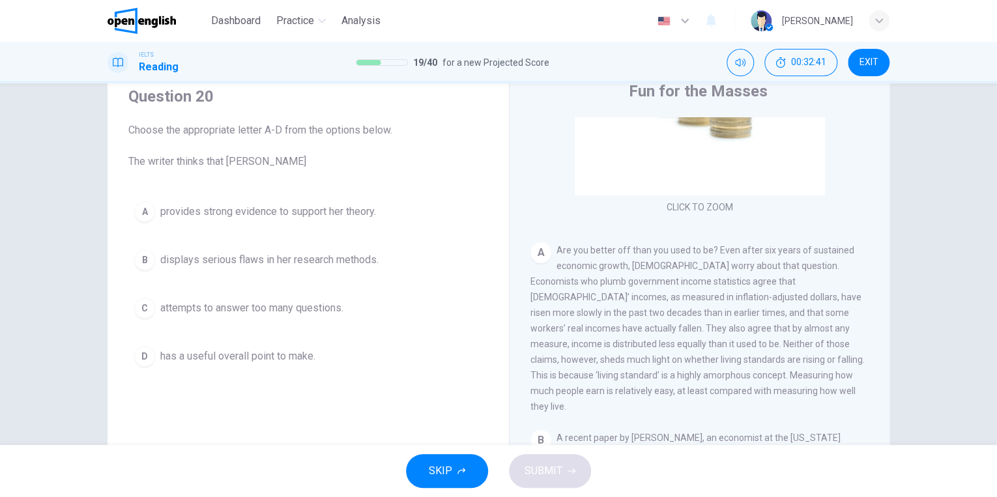
scroll to position [155, 0]
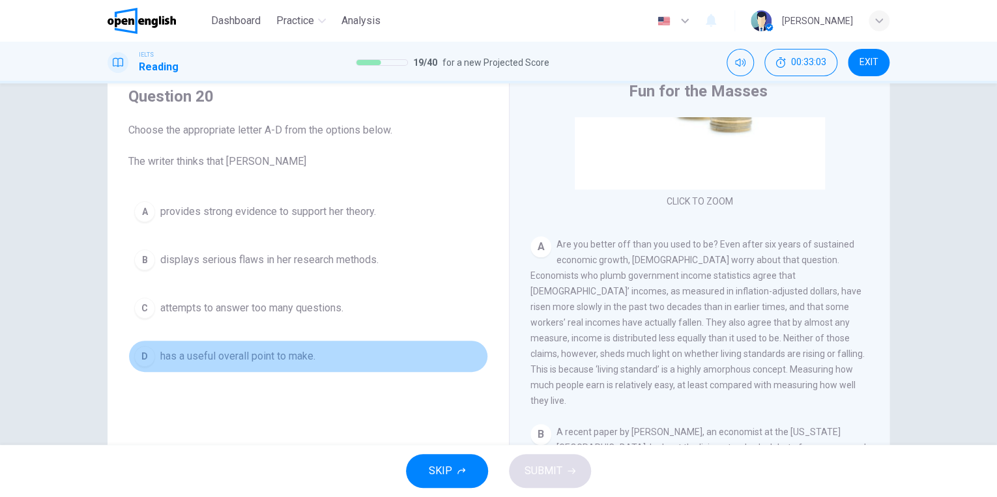
click at [141, 348] on div "D" at bounding box center [144, 356] width 21 height 21
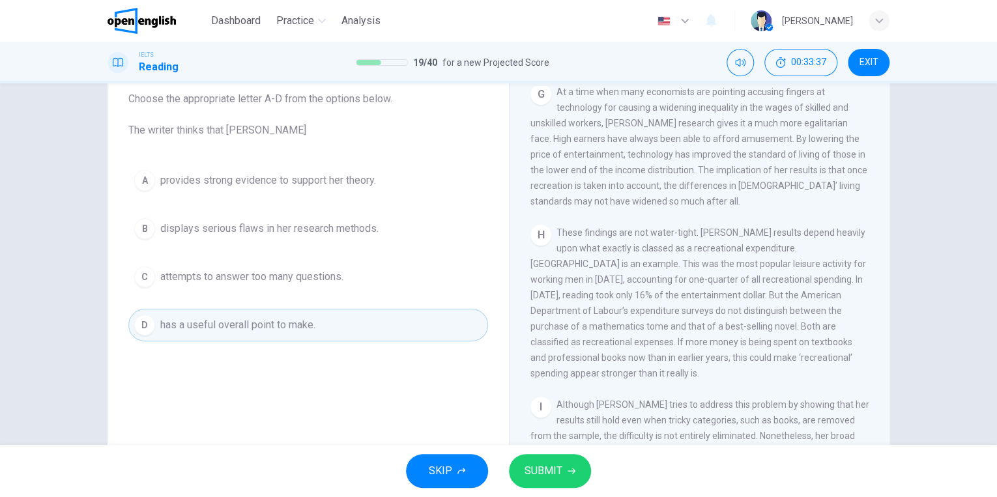
scroll to position [77, 0]
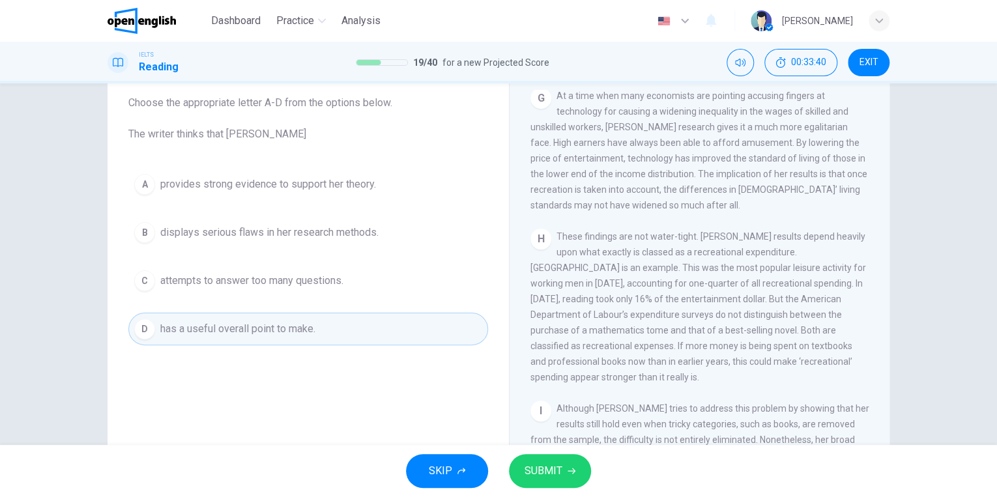
click at [537, 477] on span "SUBMIT" at bounding box center [543, 471] width 38 height 18
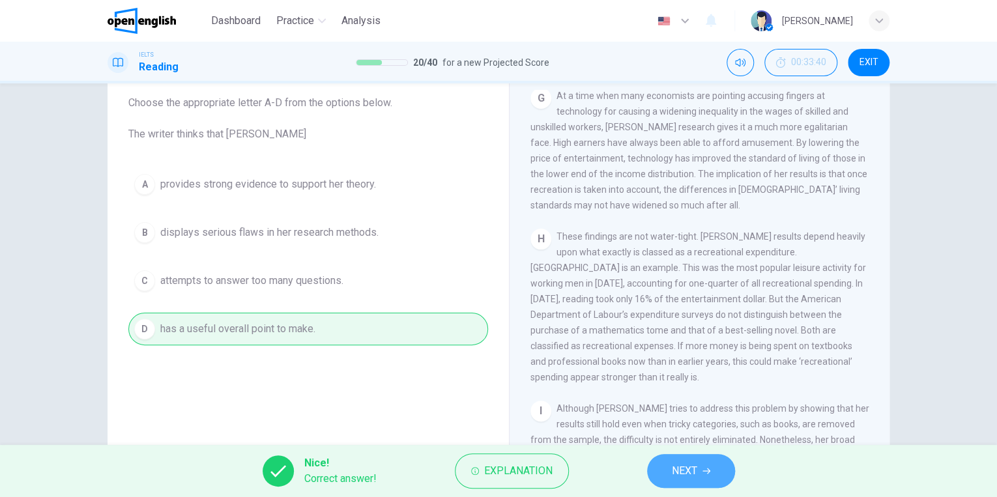
click at [667, 482] on button "NEXT" at bounding box center [691, 471] width 88 height 34
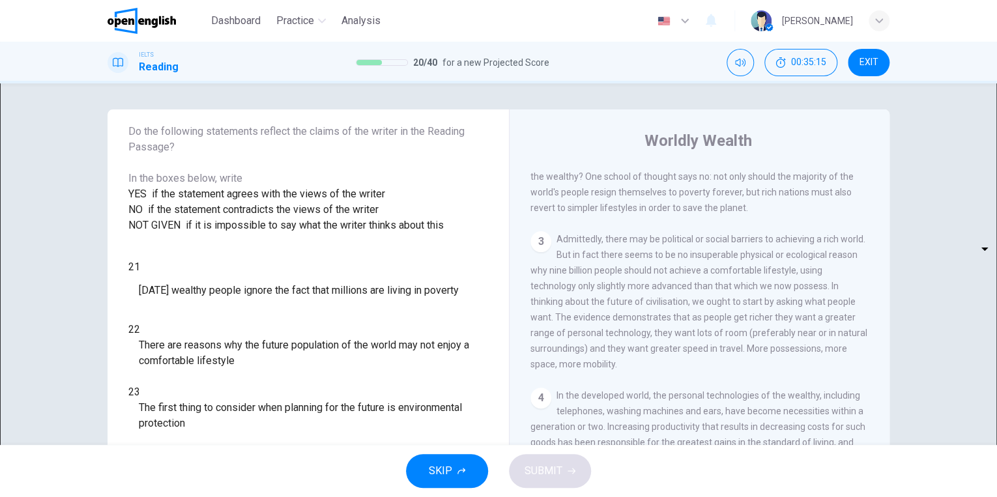
scroll to position [52, 0]
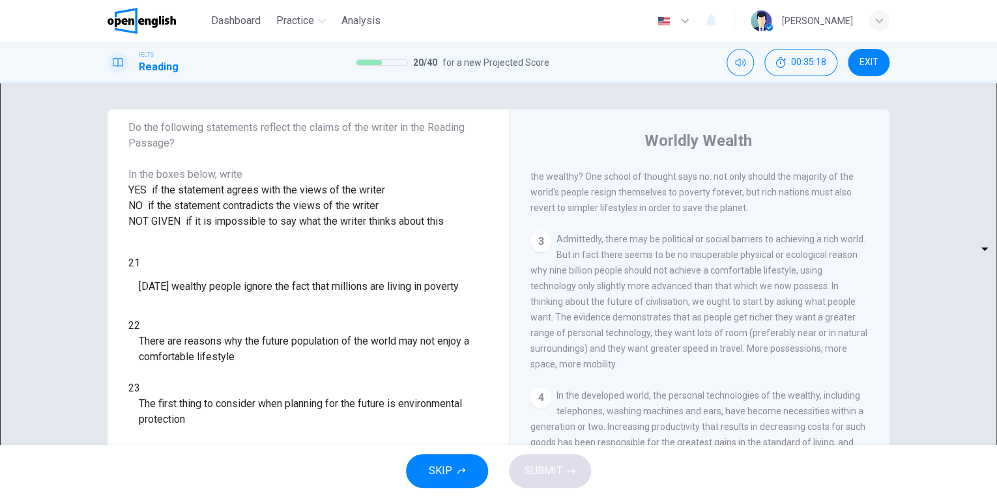
click at [221, 378] on body "This site uses cookies, as explained in our Privacy Policy . If you agree to th…" at bounding box center [498, 248] width 997 height 497
click at [209, 497] on li "YES" at bounding box center [498, 505] width 997 height 16
type input "***"
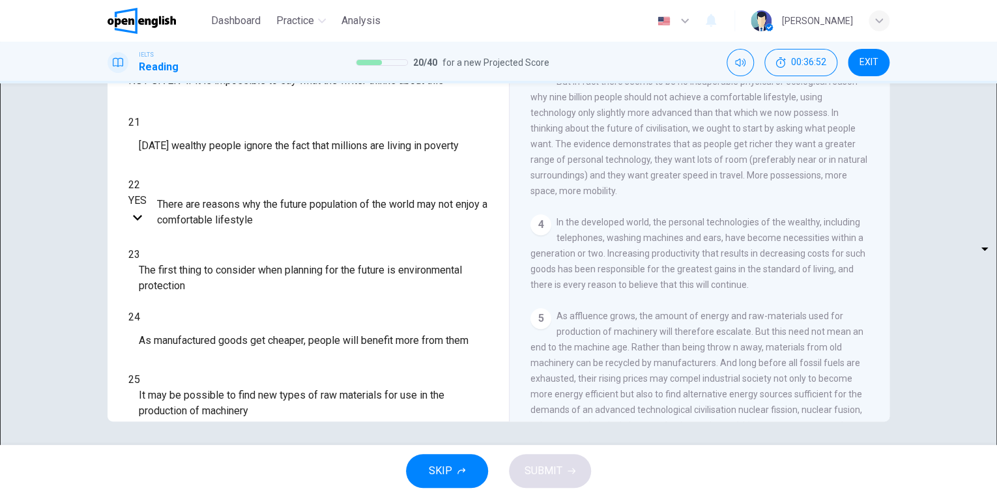
scroll to position [143, 0]
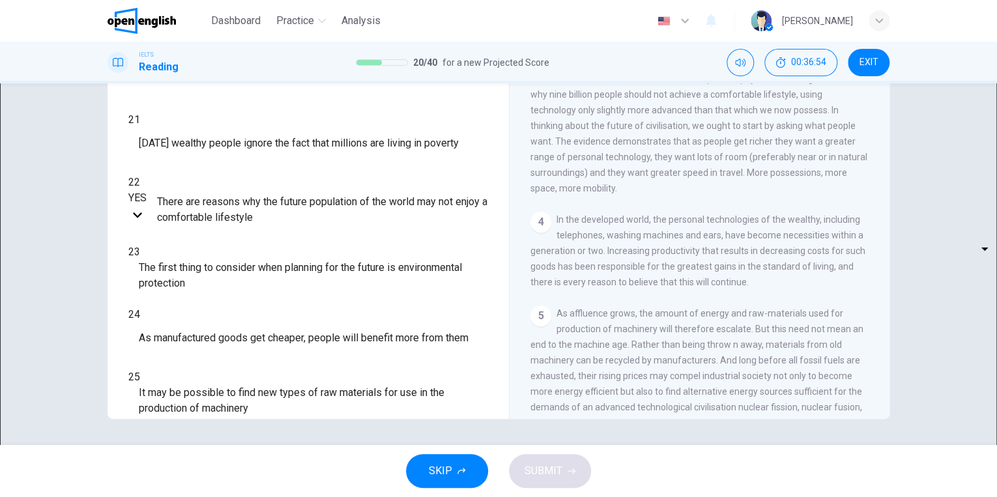
drag, startPoint x: 352, startPoint y: 446, endPoint x: 352, endPoint y: 408, distance: 37.8
click at [352, 408] on div "Questions 21 - 26 Do the following statements reflect the claims of the writer …" at bounding box center [308, 199] width 380 height 440
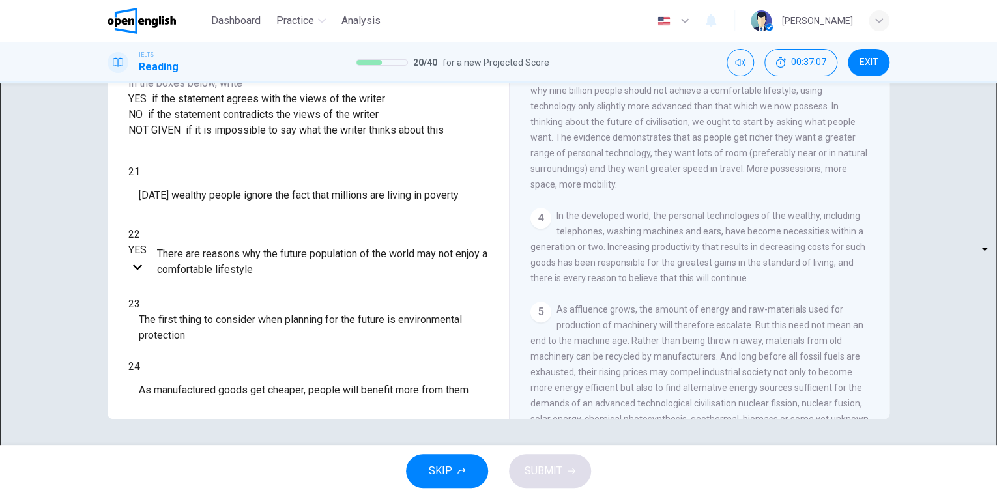
scroll to position [390, 0]
click at [223, 357] on body "This site uses cookies, as explained in our Privacy Policy . If you agree to th…" at bounding box center [498, 248] width 997 height 497
click at [196, 497] on li "YES" at bounding box center [498, 505] width 997 height 16
type input "***"
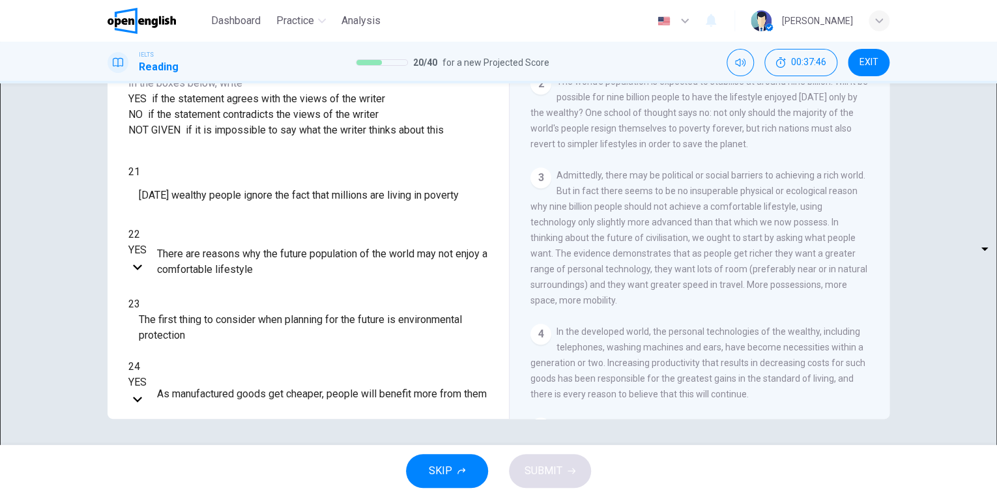
scroll to position [271, 0]
click at [210, 326] on body "This site uses cookies, as explained in our Privacy Policy . If you agree to th…" at bounding box center [498, 248] width 997 height 497
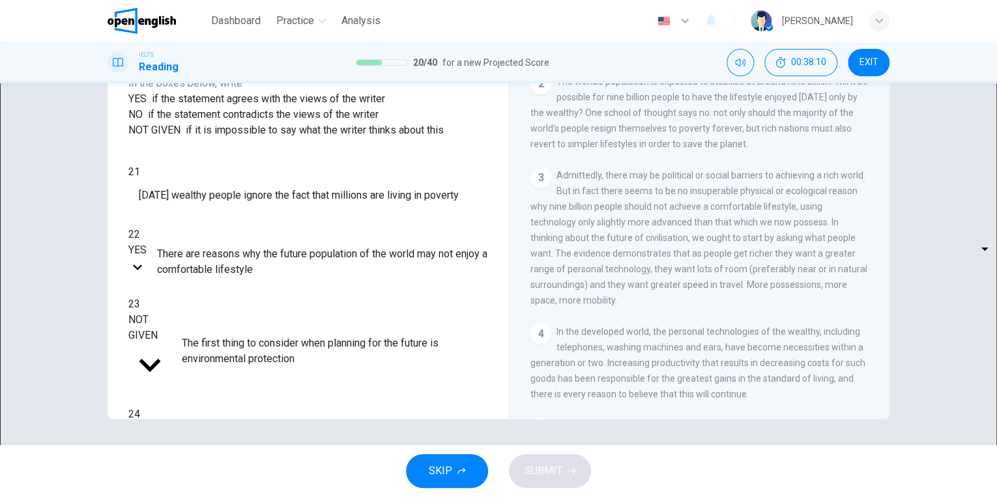
click at [574, 326] on div "CLICK TO ZOOM Click to Zoom 1 Can the future population of the world enjoy a co…" at bounding box center [708, 220] width 356 height 395
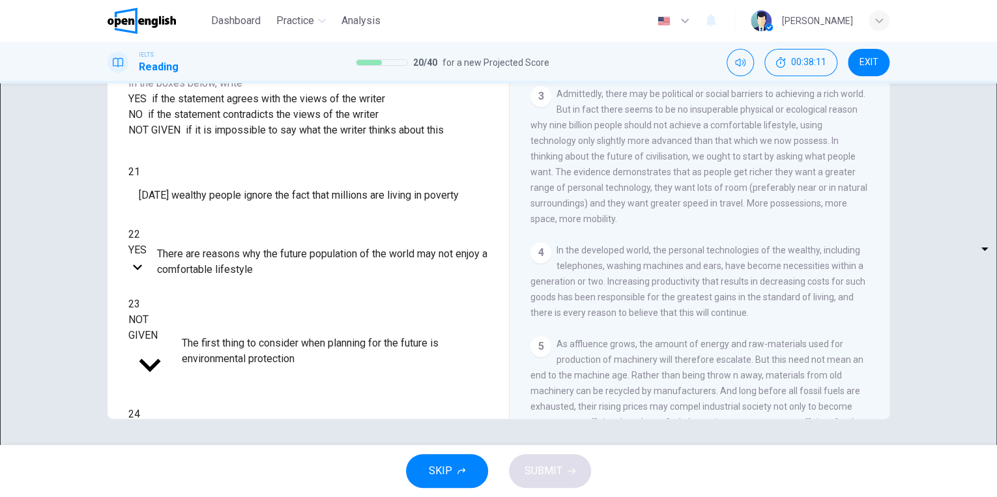
scroll to position [383, 0]
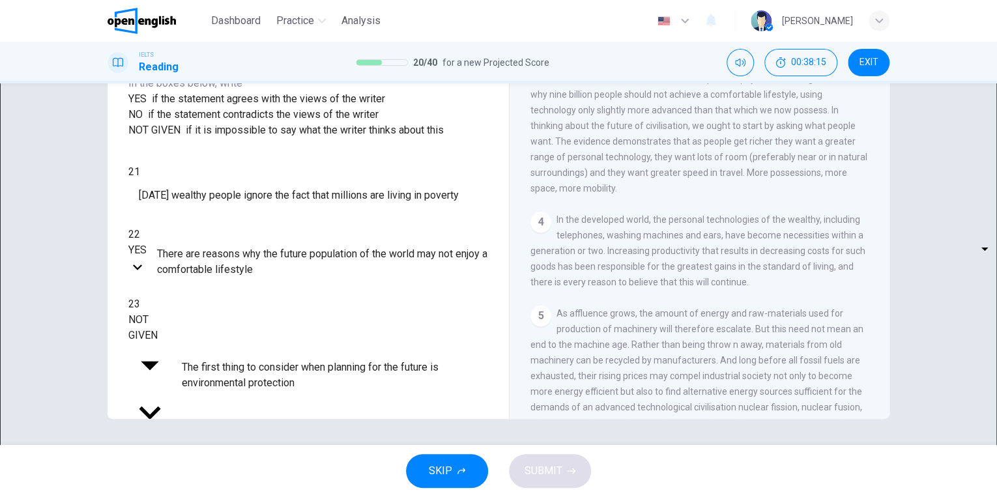
click at [216, 323] on body "This site uses cookies, as explained in our Privacy Policy . If you agree to th…" at bounding box center [498, 248] width 997 height 497
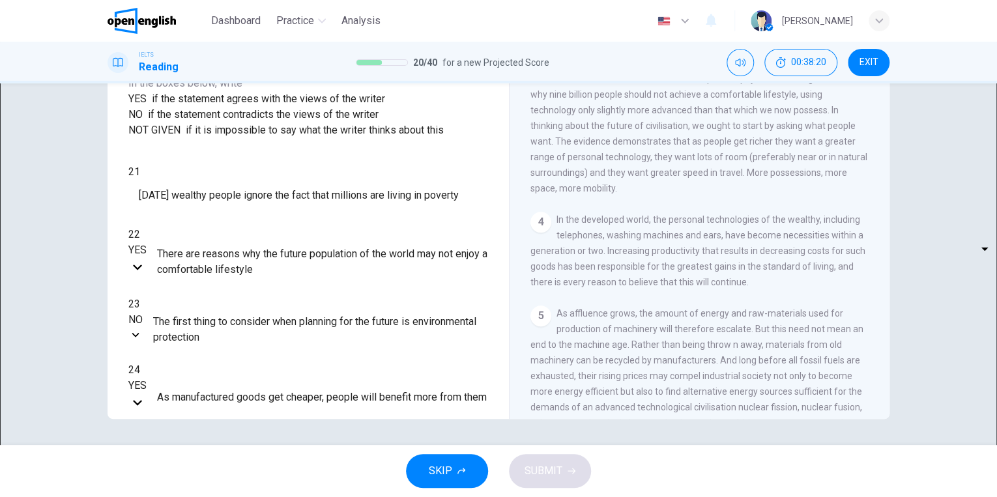
click at [208, 326] on body "This site uses cookies, as explained in our Privacy Policy . If you agree to th…" at bounding box center [498, 248] width 997 height 497
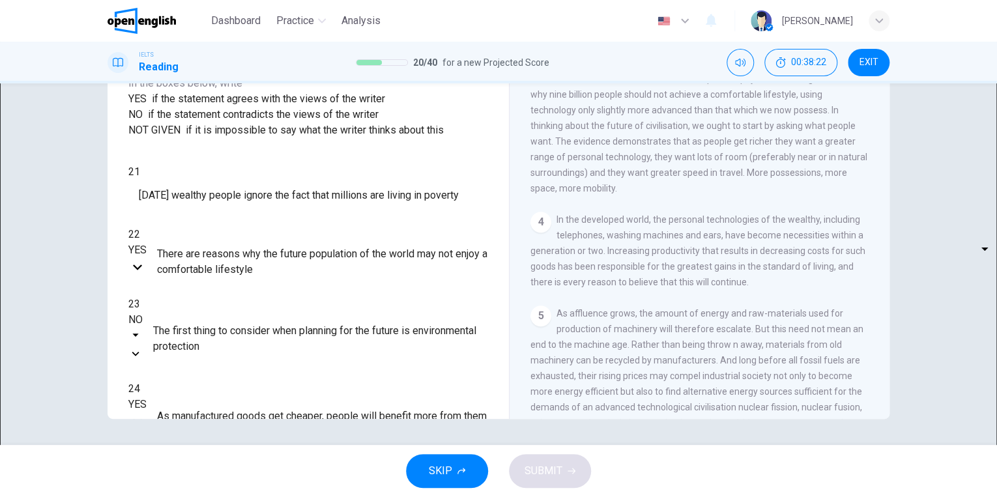
type input "*********"
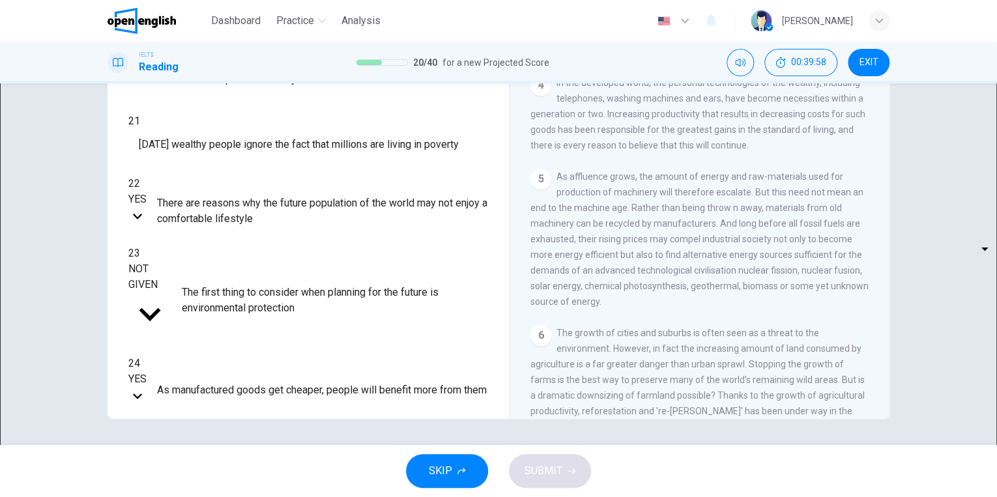
scroll to position [52, 0]
click at [225, 386] on body "This site uses cookies, as explained in our Privacy Policy . If you agree to th…" at bounding box center [498, 248] width 997 height 497
click at [195, 497] on li "YES" at bounding box center [498, 505] width 997 height 16
type input "***"
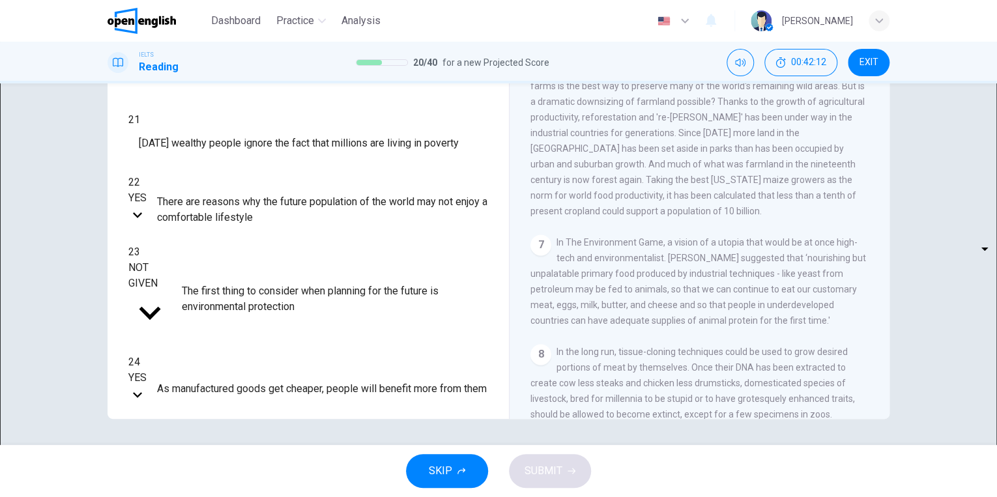
scroll to position [830, 0]
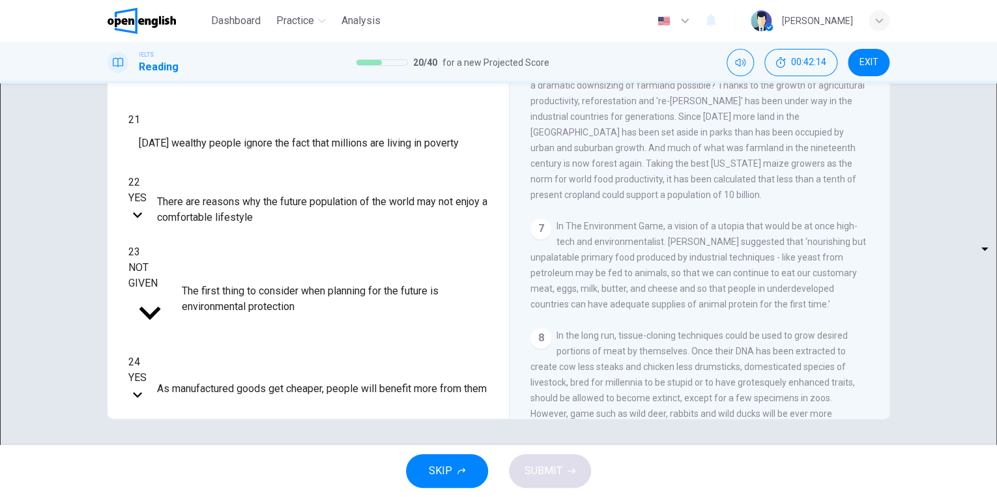
click at [220, 201] on body "This site uses cookies, as explained in our Privacy Policy . If you agree to th…" at bounding box center [498, 248] width 997 height 497
type input "*********"
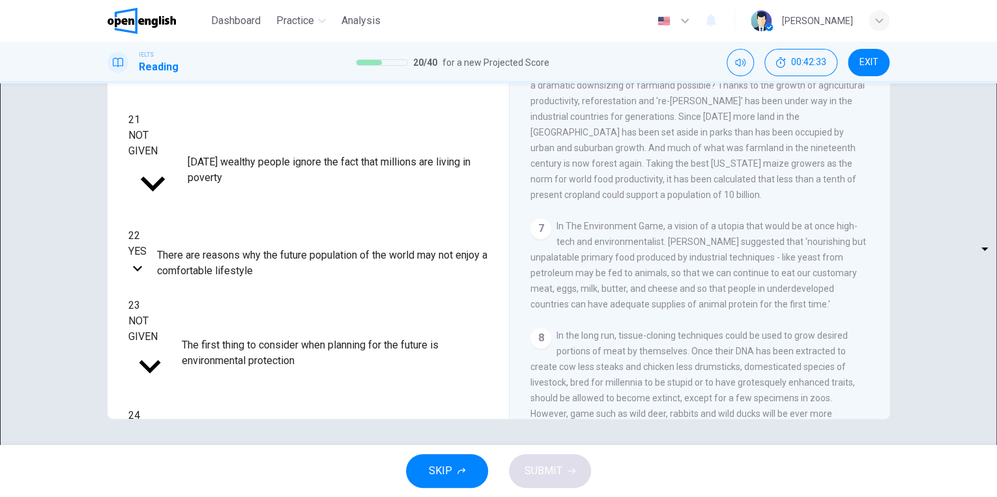
click at [206, 337] on body "This site uses cookies, as explained in our Privacy Policy . If you agree to th…" at bounding box center [498, 248] width 997 height 497
type input "**"
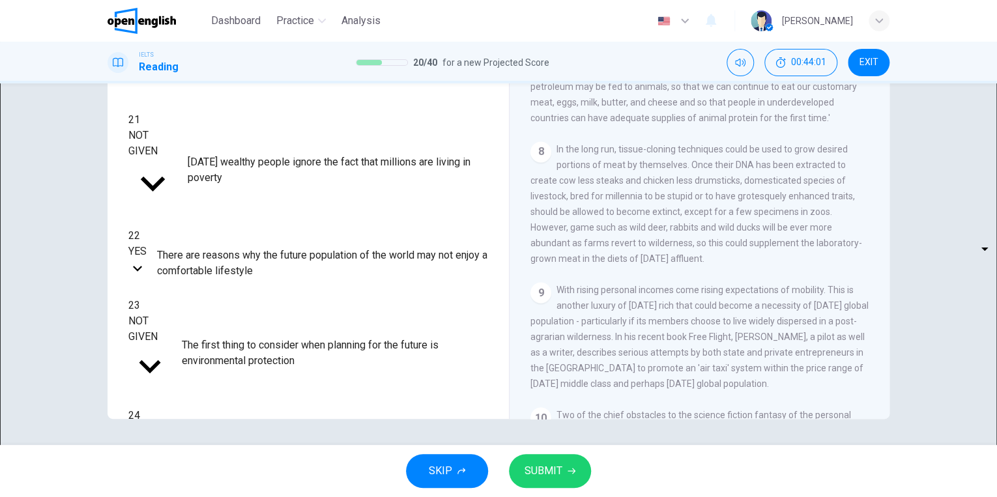
scroll to position [995, 0]
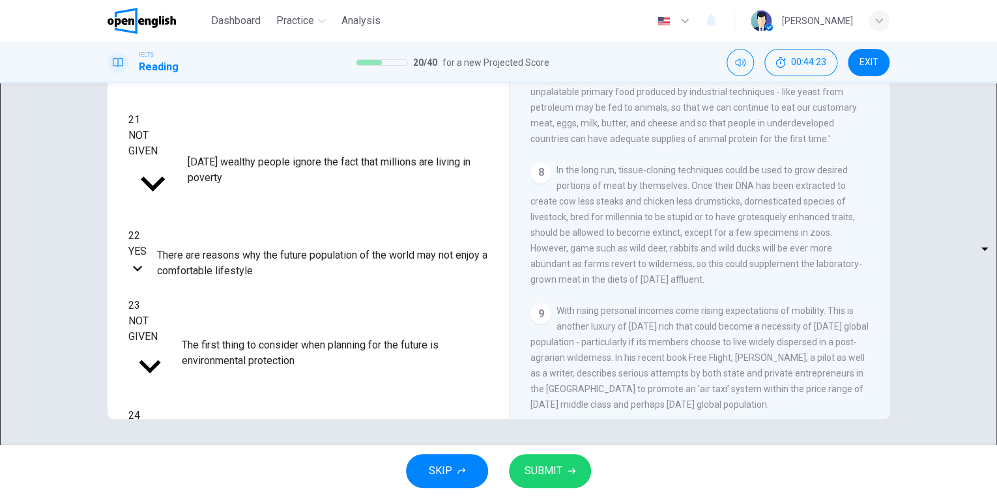
click at [573, 468] on icon "button" at bounding box center [571, 471] width 8 height 8
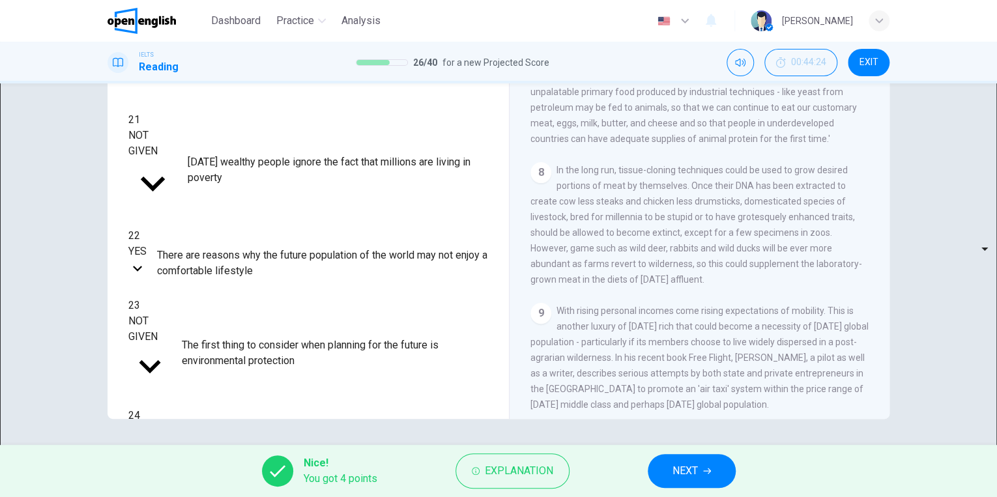
click at [694, 479] on span "NEXT" at bounding box center [684, 471] width 25 height 18
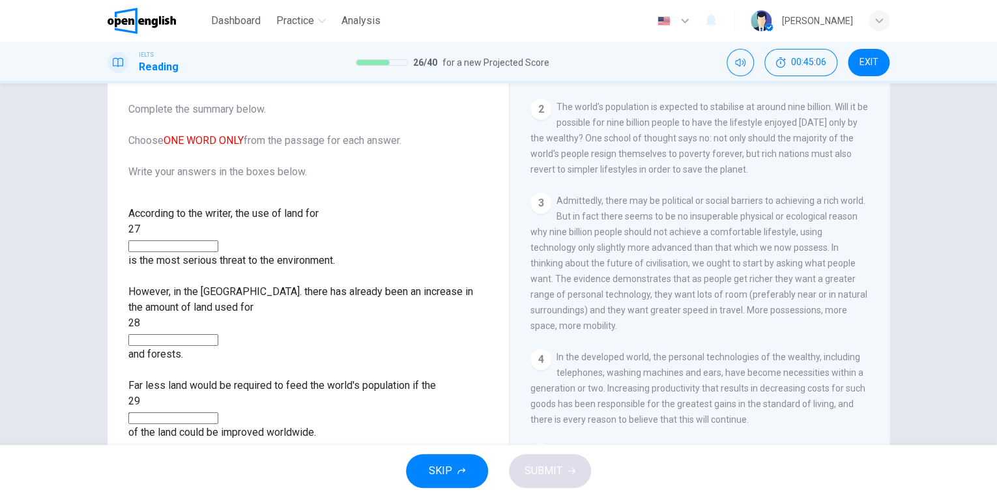
scroll to position [327, 0]
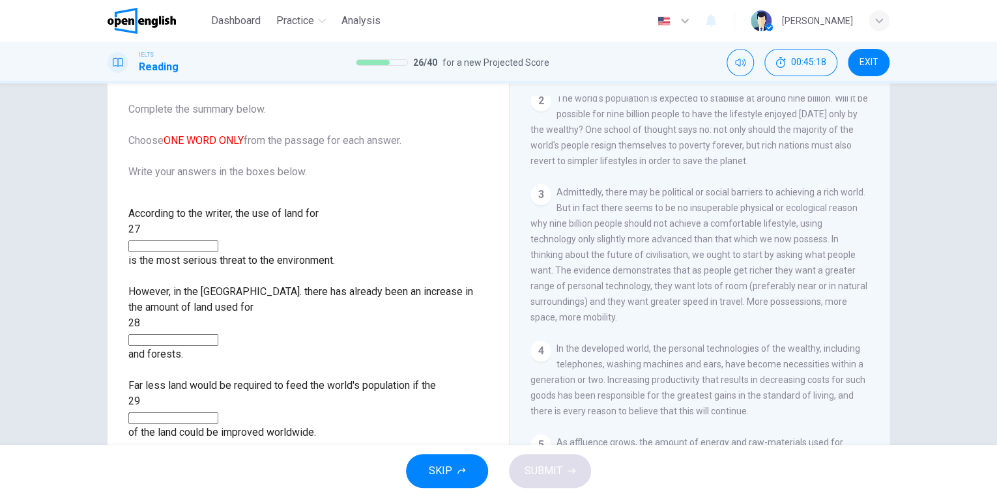
click at [218, 240] on input at bounding box center [173, 246] width 90 height 12
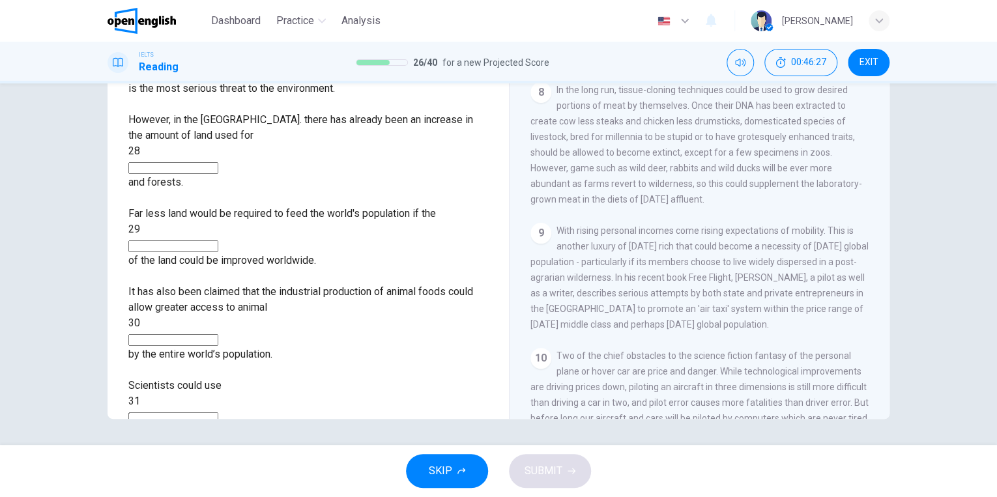
scroll to position [1059, 0]
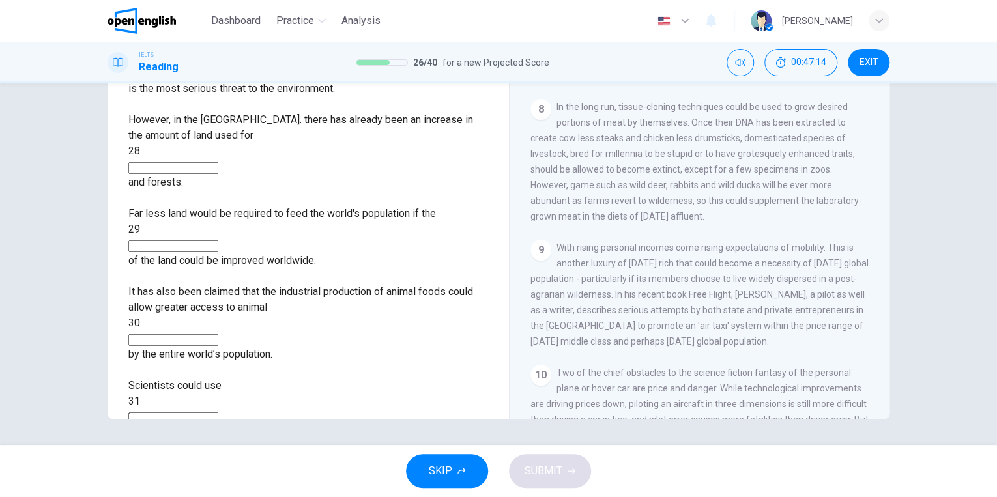
type input "**********"
click at [218, 412] on input at bounding box center [173, 418] width 90 height 12
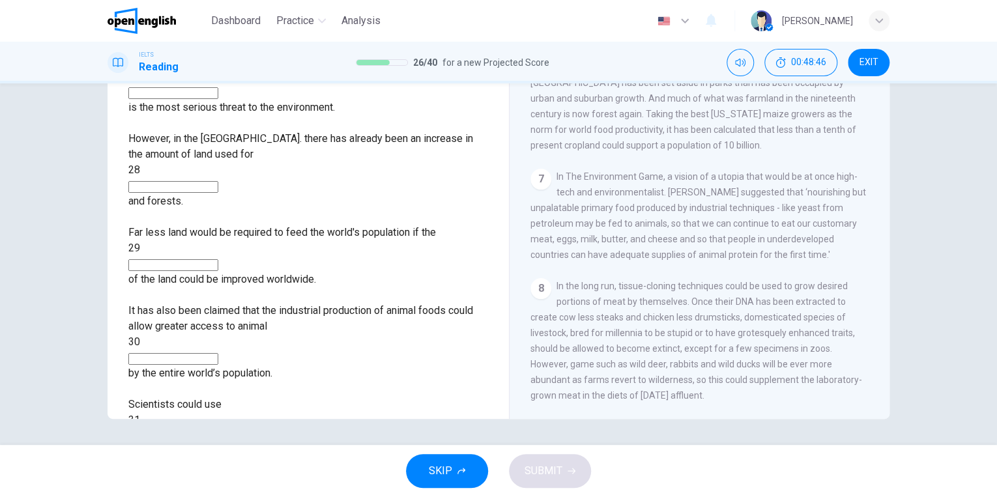
scroll to position [879, 0]
type input "***"
click at [218, 353] on input at bounding box center [173, 359] width 90 height 12
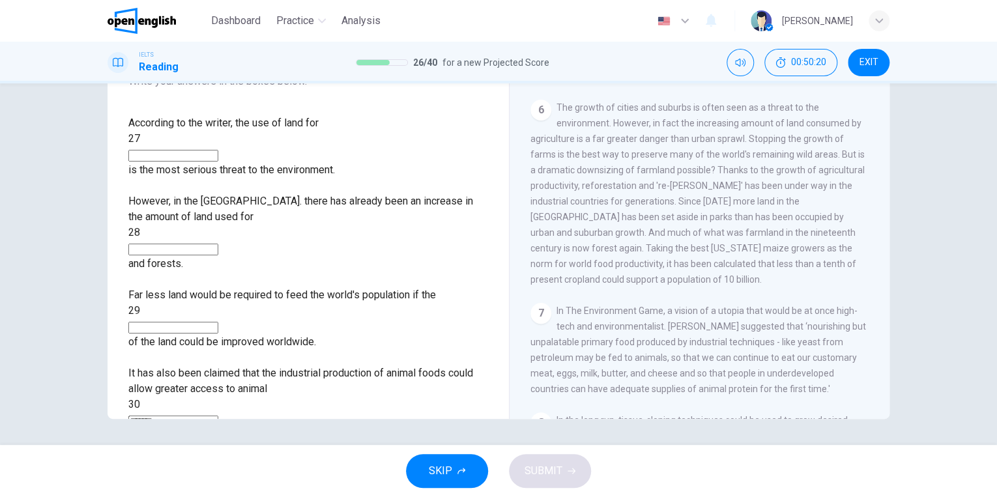
scroll to position [730, 0]
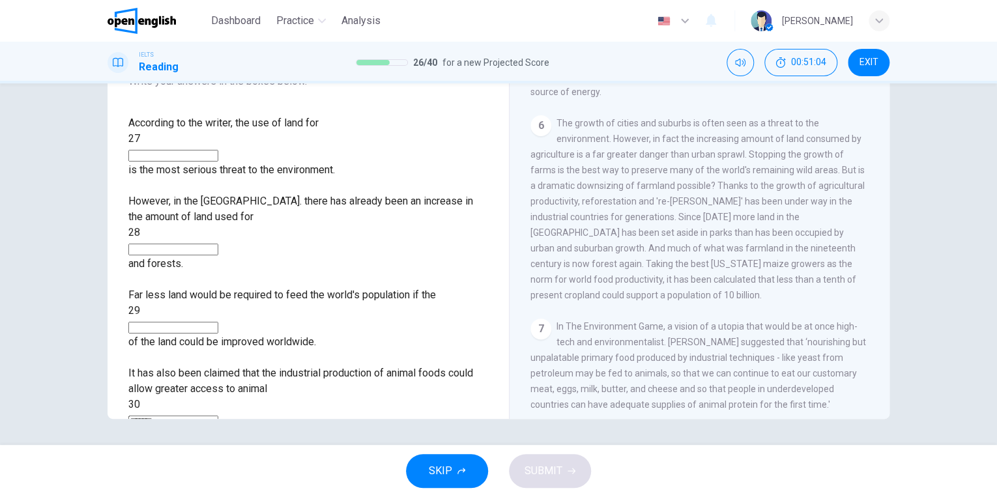
type input "*******"
click at [218, 322] on input at bounding box center [173, 328] width 90 height 12
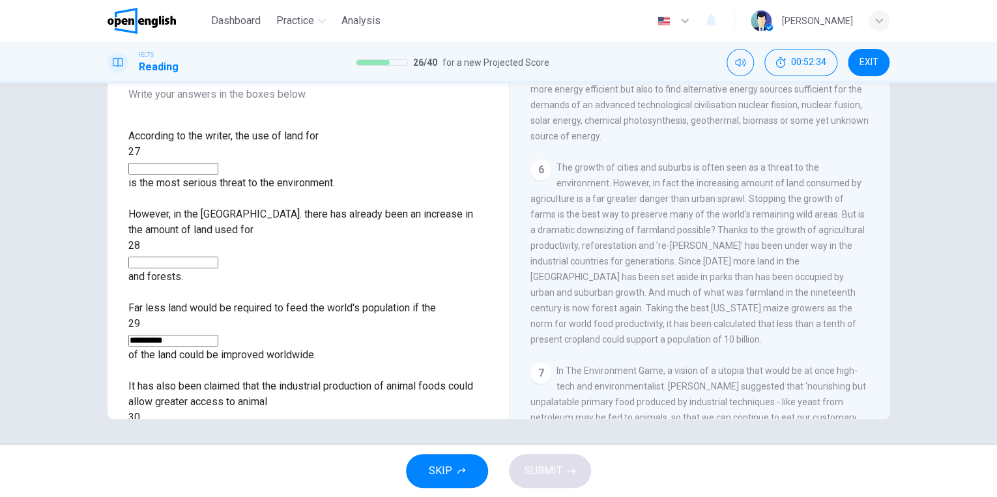
scroll to position [692, 0]
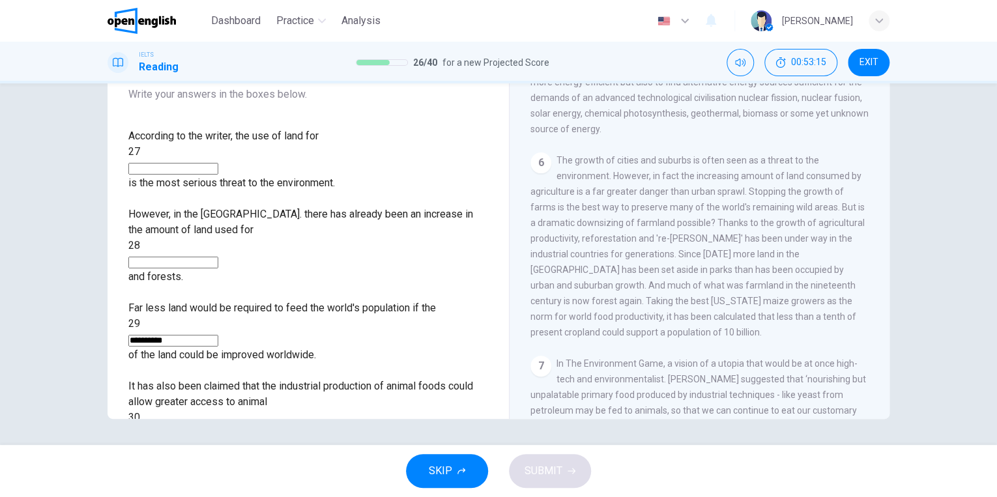
type input "**********"
click at [218, 257] on input at bounding box center [173, 263] width 90 height 12
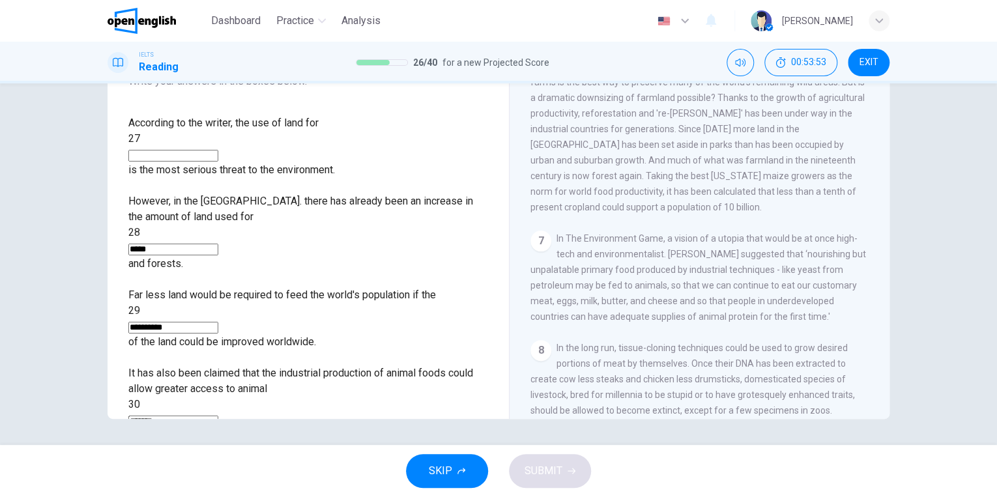
scroll to position [804, 0]
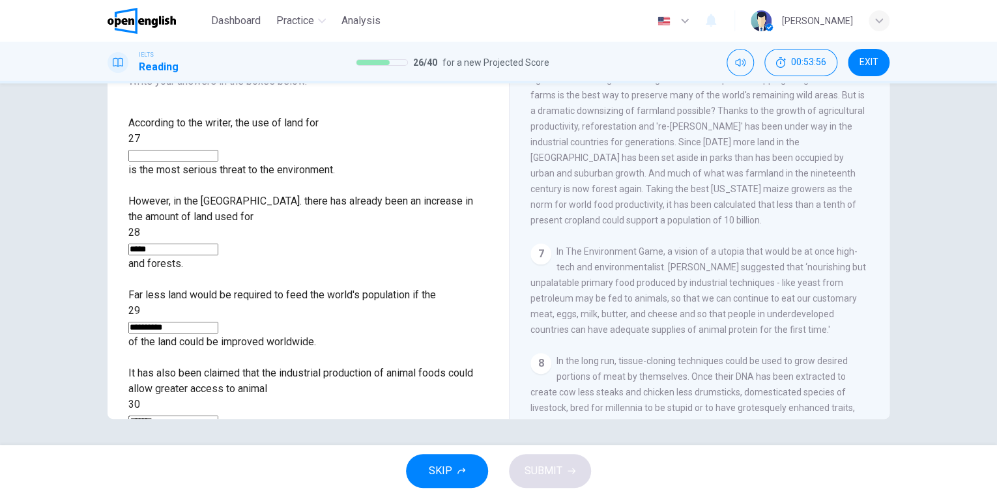
type input "*****"
click at [208, 129] on div "According to the writer, the use of land for 27 is the most serious threat to t…" at bounding box center [308, 146] width 360 height 63
click at [205, 150] on input at bounding box center [173, 156] width 90 height 12
type input "********"
click at [513, 483] on div "SKIP SUBMIT" at bounding box center [498, 471] width 997 height 52
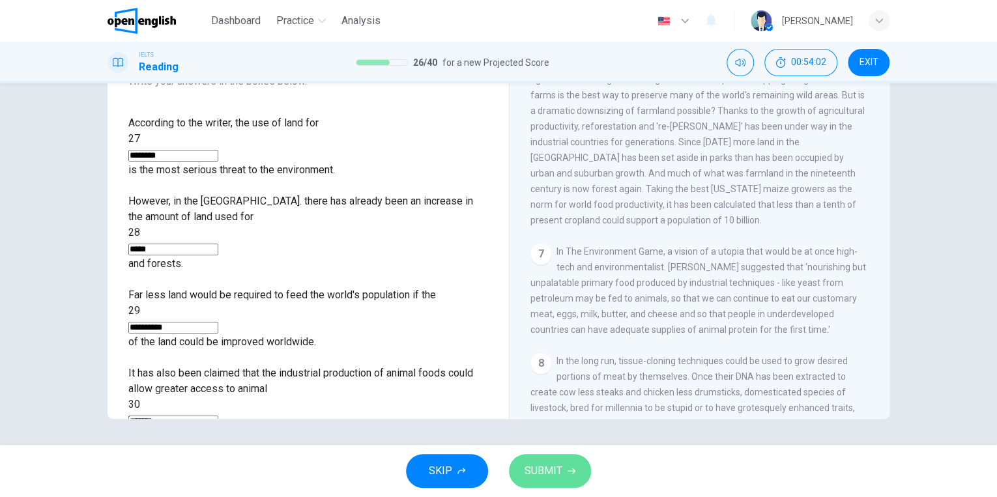
click at [524, 468] on span "SUBMIT" at bounding box center [543, 471] width 38 height 18
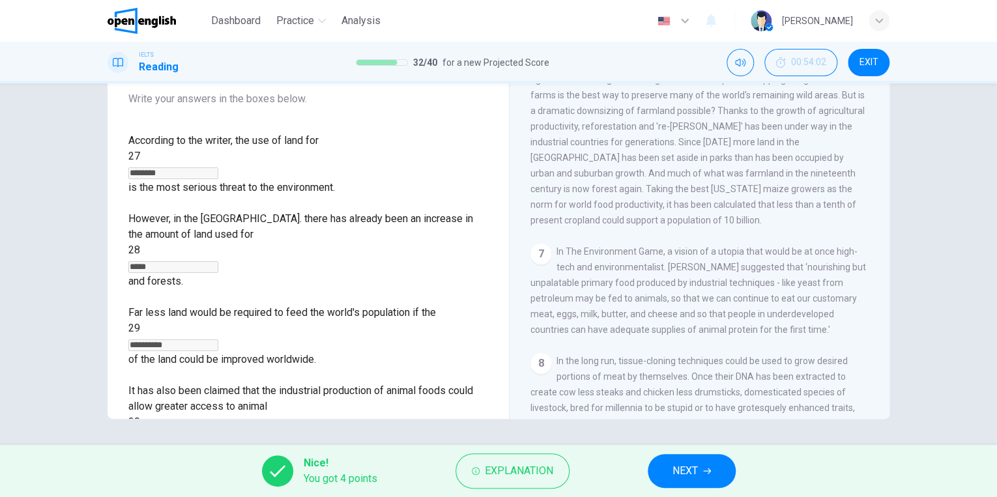
scroll to position [99, 0]
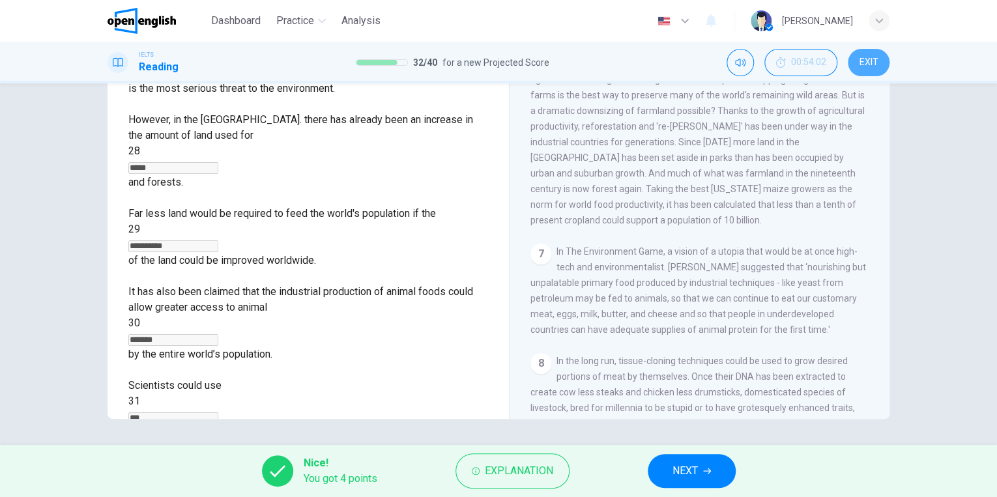
click at [864, 55] on button "EXIT" at bounding box center [868, 62] width 42 height 27
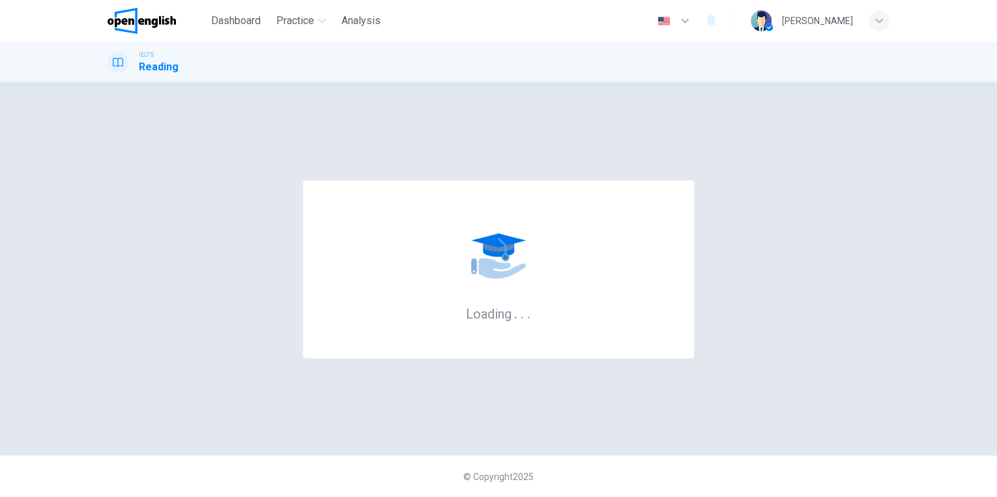
scroll to position [0, 0]
